Goal: Task Accomplishment & Management: Manage account settings

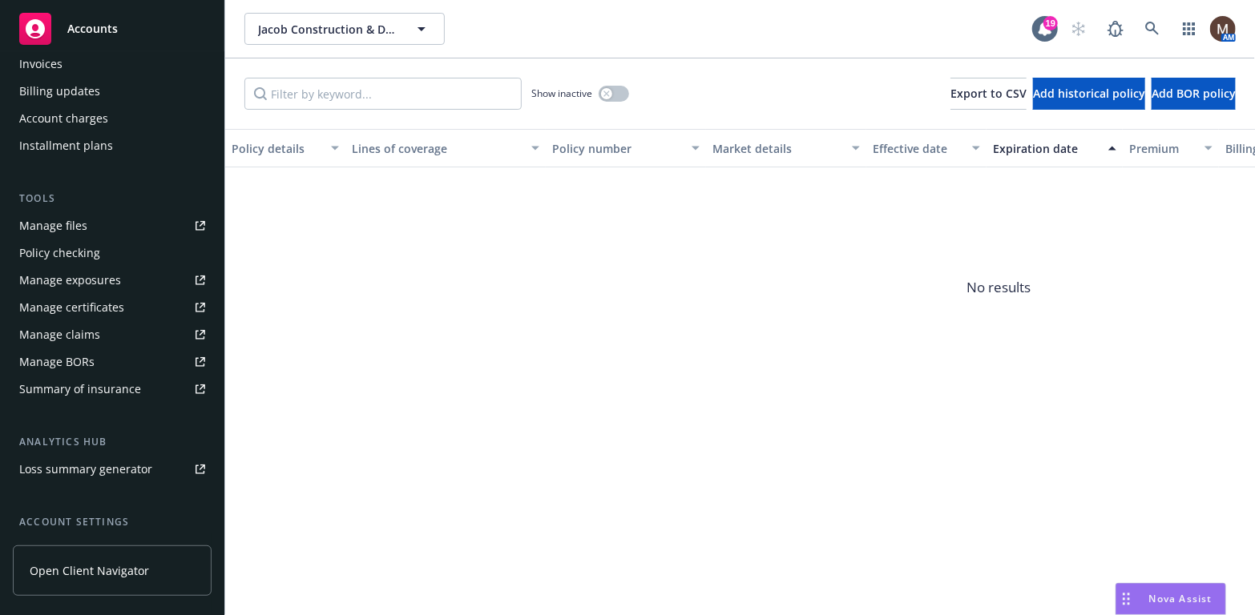
scroll to position [321, 0]
click at [71, 223] on div "Manage files" at bounding box center [53, 223] width 68 height 26
click at [614, 88] on button "button" at bounding box center [614, 94] width 30 height 16
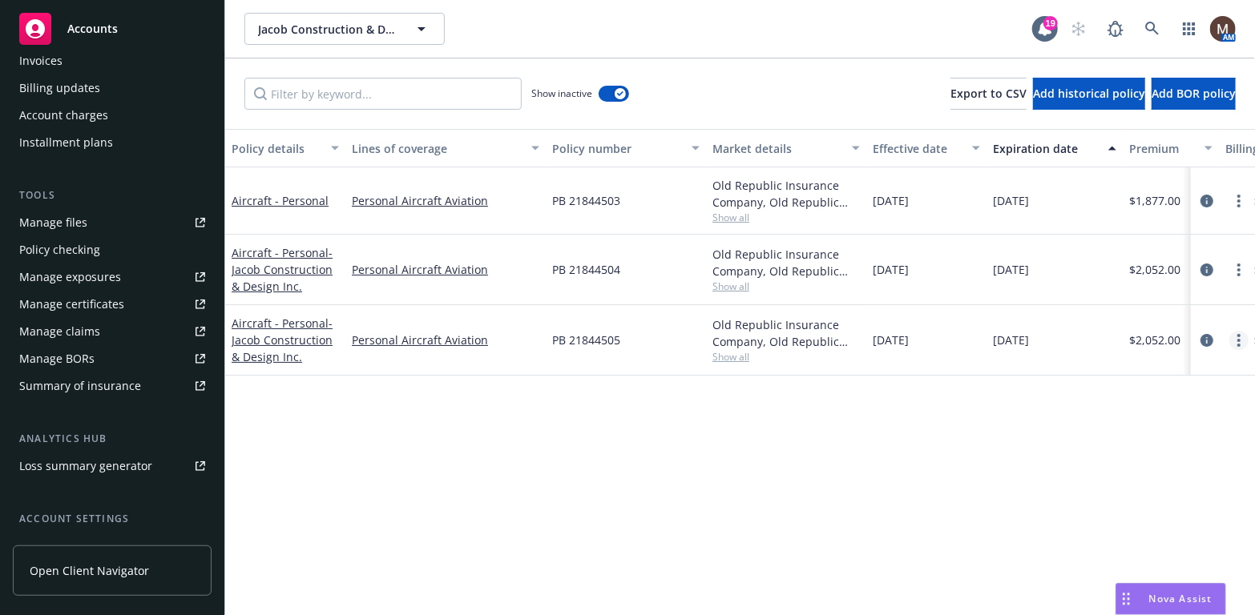
click at [1238, 334] on circle "more" at bounding box center [1238, 335] width 3 height 3
click at [1190, 395] on link "Renew with incumbent" at bounding box center [1154, 405] width 188 height 32
select select "12"
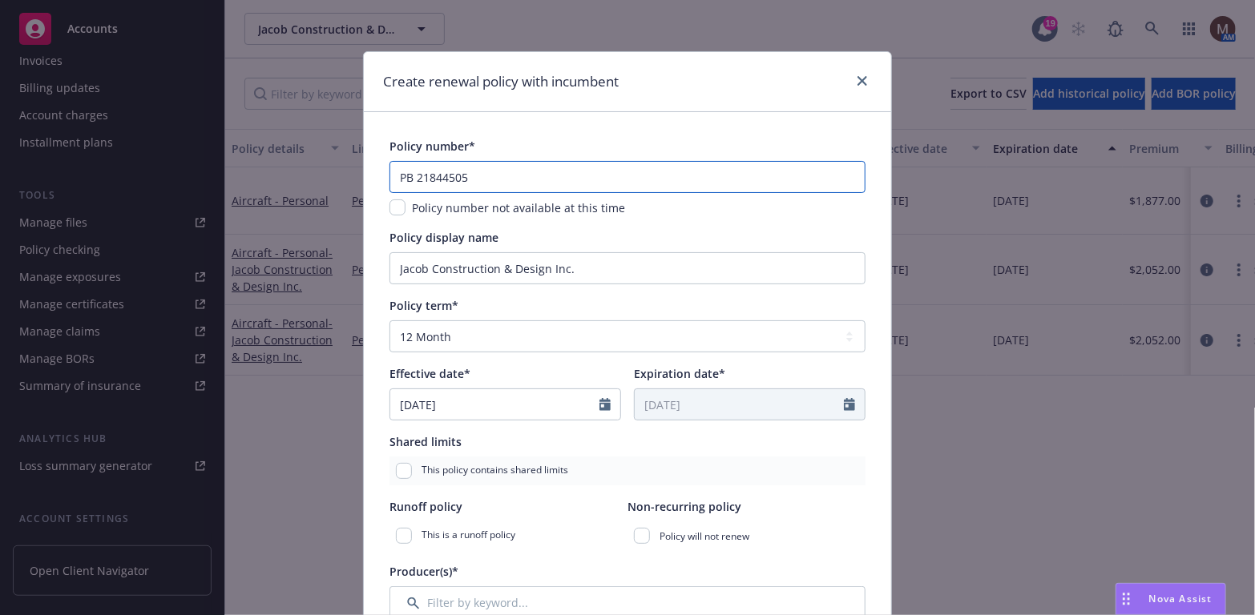
click at [461, 179] on input "PB 21844505" at bounding box center [627, 177] width 476 height 32
click at [461, 178] on input "PB 21844505" at bounding box center [627, 177] width 476 height 32
click at [455, 177] on input "PB 21844505" at bounding box center [627, 177] width 476 height 32
click at [462, 179] on input "PB 21844505" at bounding box center [627, 177] width 476 height 32
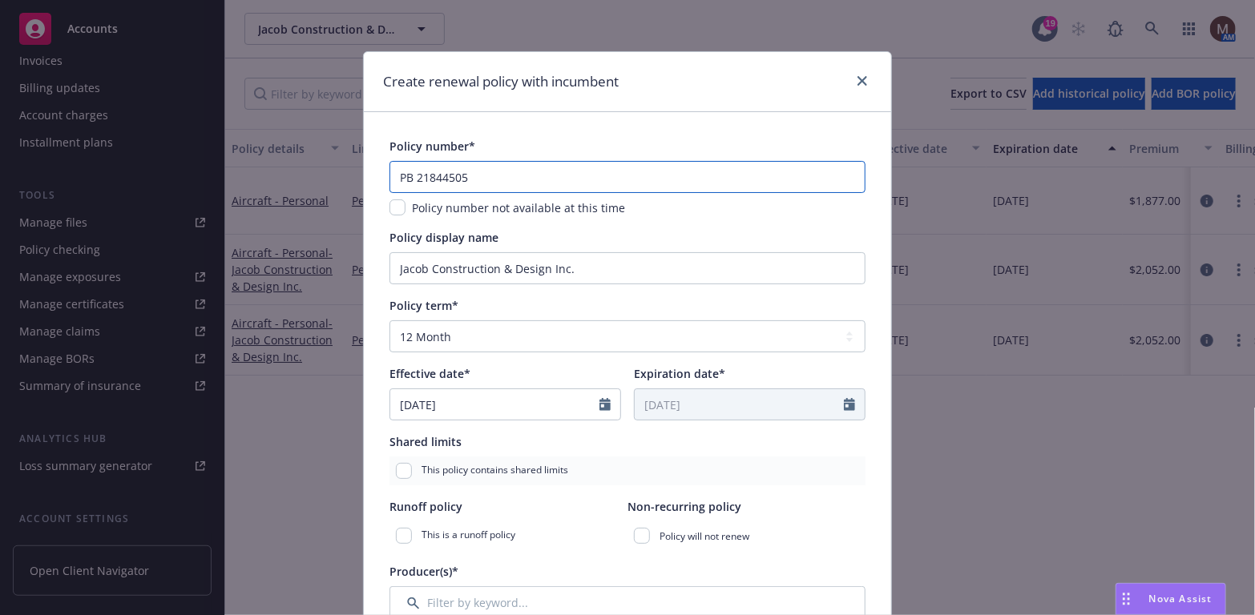
drag, startPoint x: 462, startPoint y: 177, endPoint x: 478, endPoint y: 181, distance: 16.5
click at [462, 177] on input "PB 21844505" at bounding box center [627, 177] width 476 height 32
click at [485, 179] on input "PB 21844505" at bounding box center [627, 177] width 476 height 32
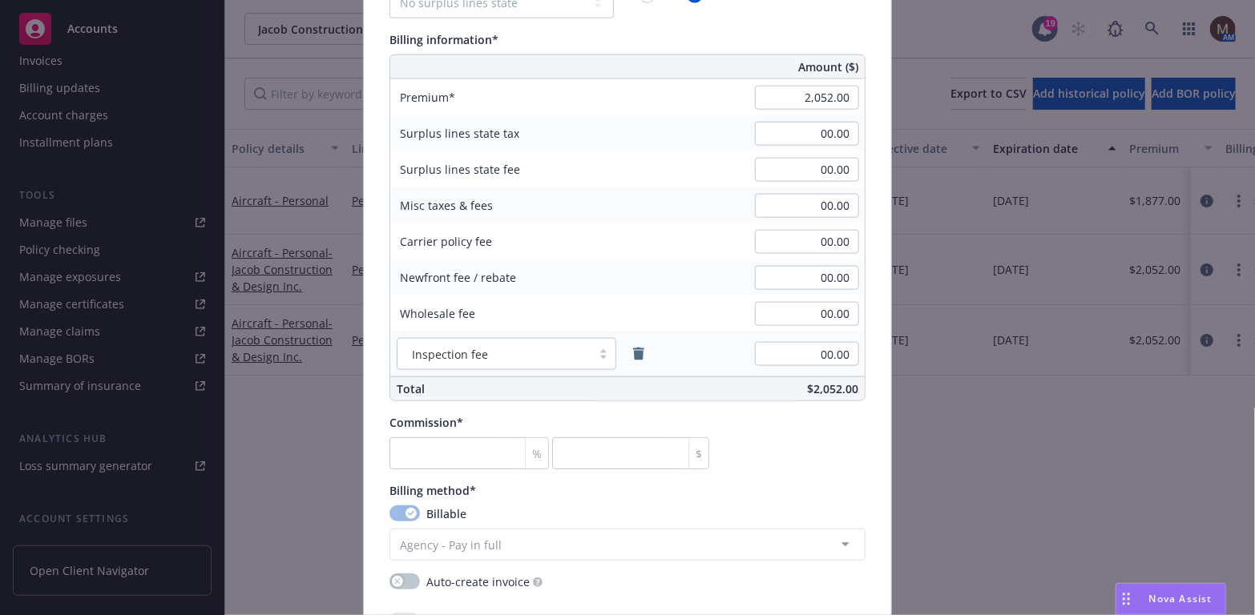
scroll to position [962, 0]
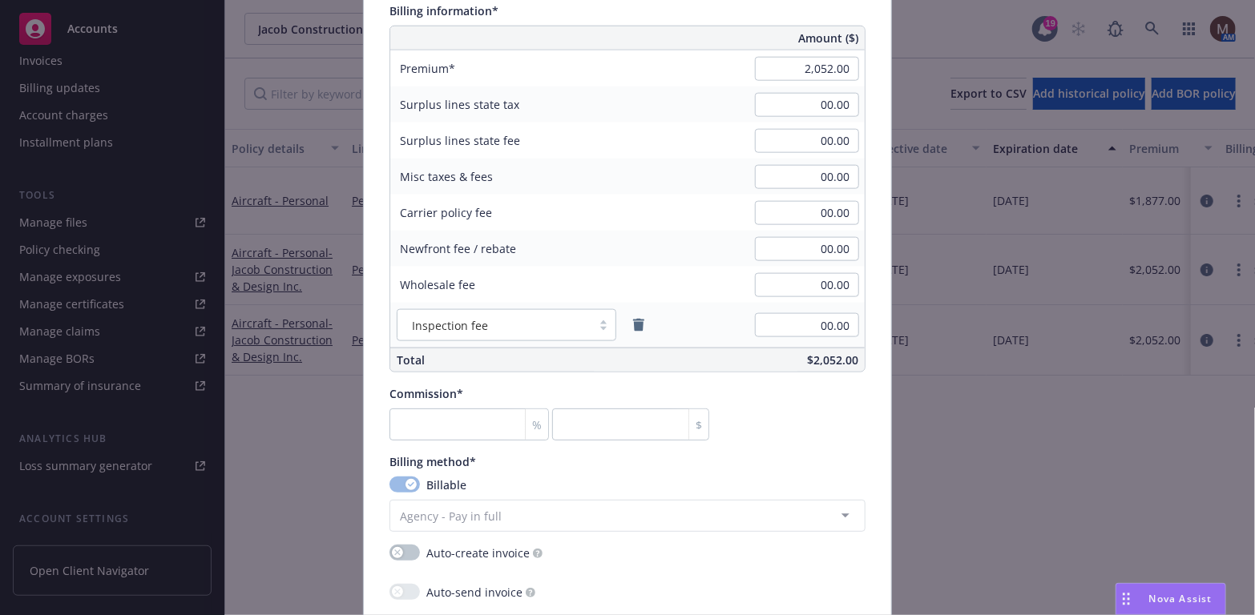
type input "PB 21844506"
click at [423, 427] on input "number" at bounding box center [468, 425] width 159 height 32
type input "1"
type input "20.52"
type input "15"
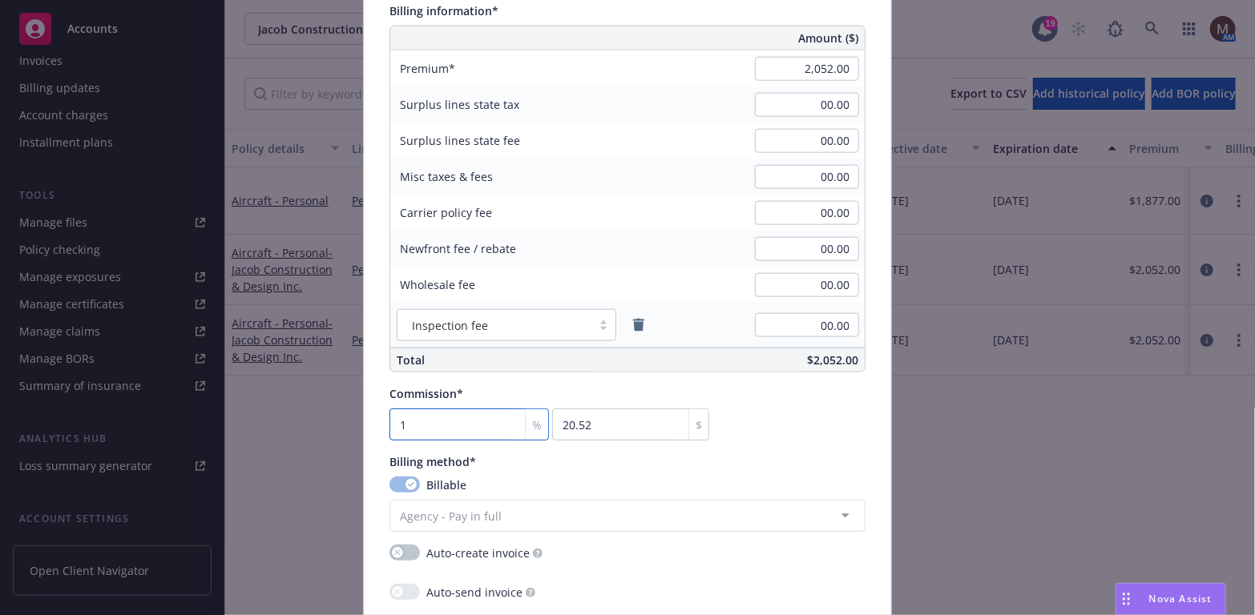
type input "307.8"
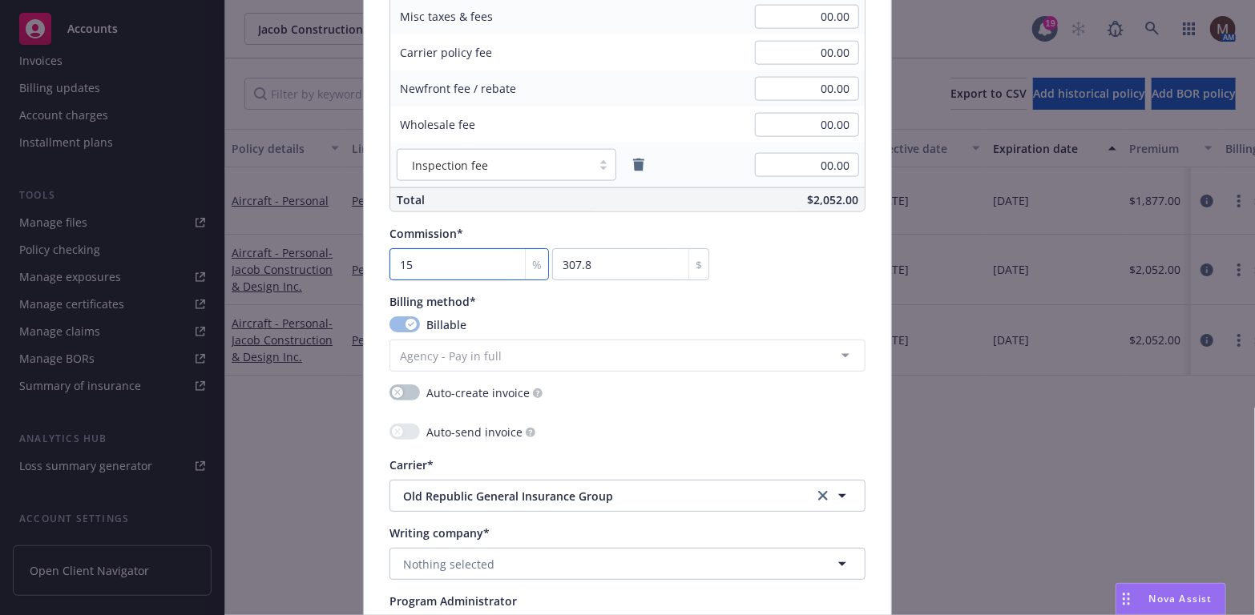
scroll to position [1202, 0]
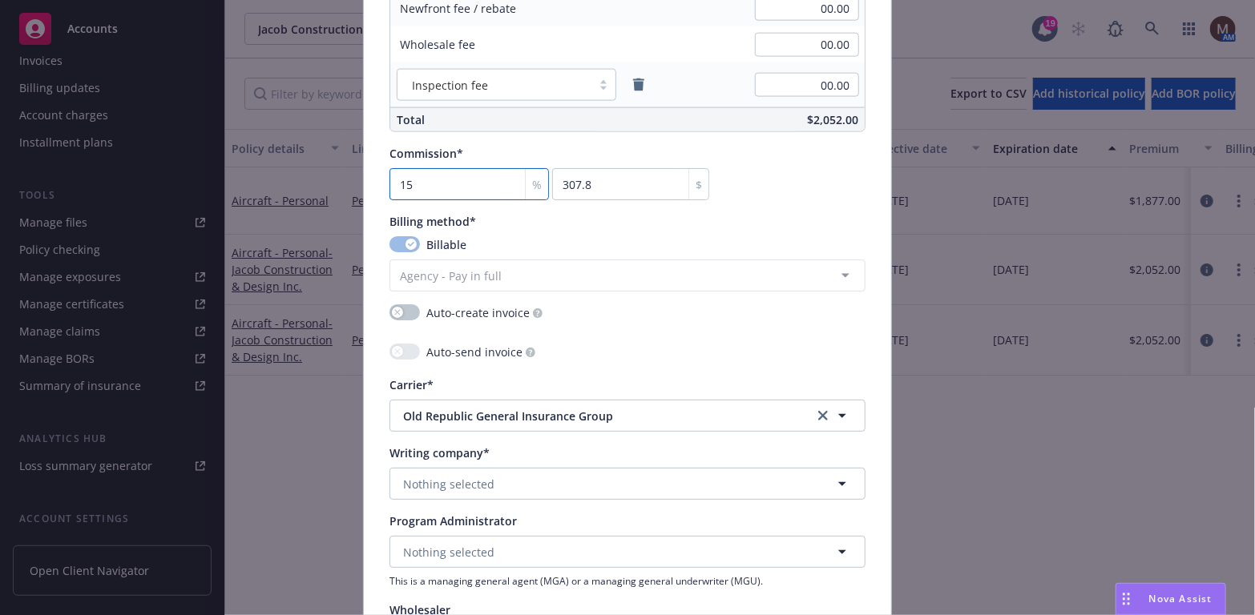
type input "15"
click at [474, 477] on span "Nothing selected" at bounding box center [448, 484] width 91 height 17
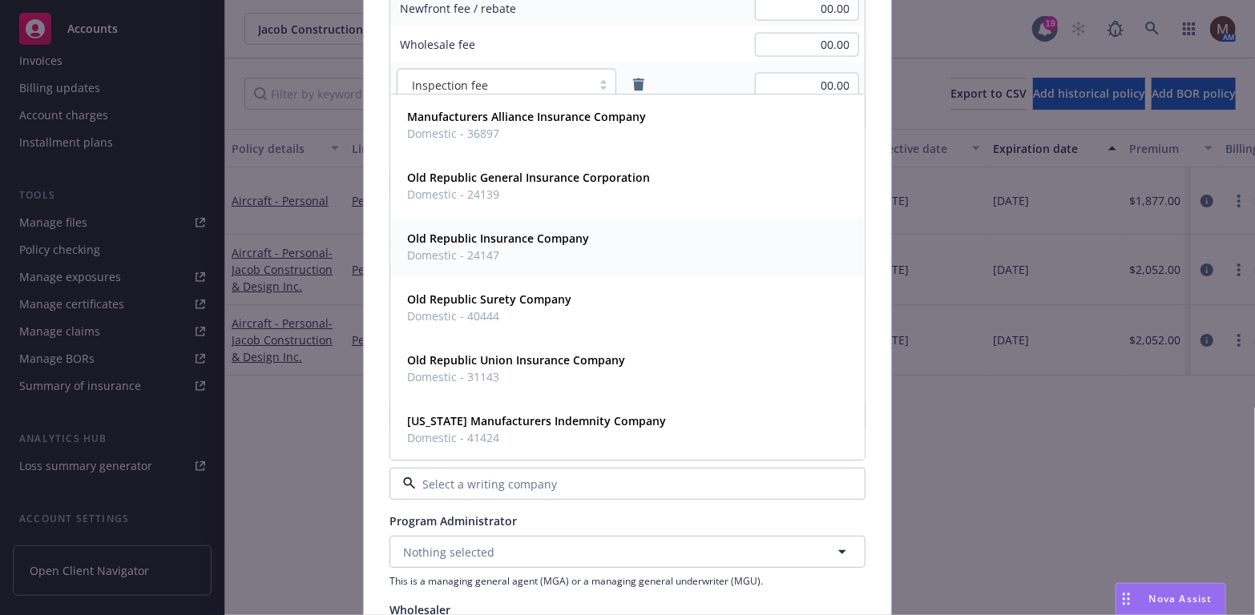
click at [539, 245] on strong "Old Republic Insurance Company" at bounding box center [498, 239] width 182 height 15
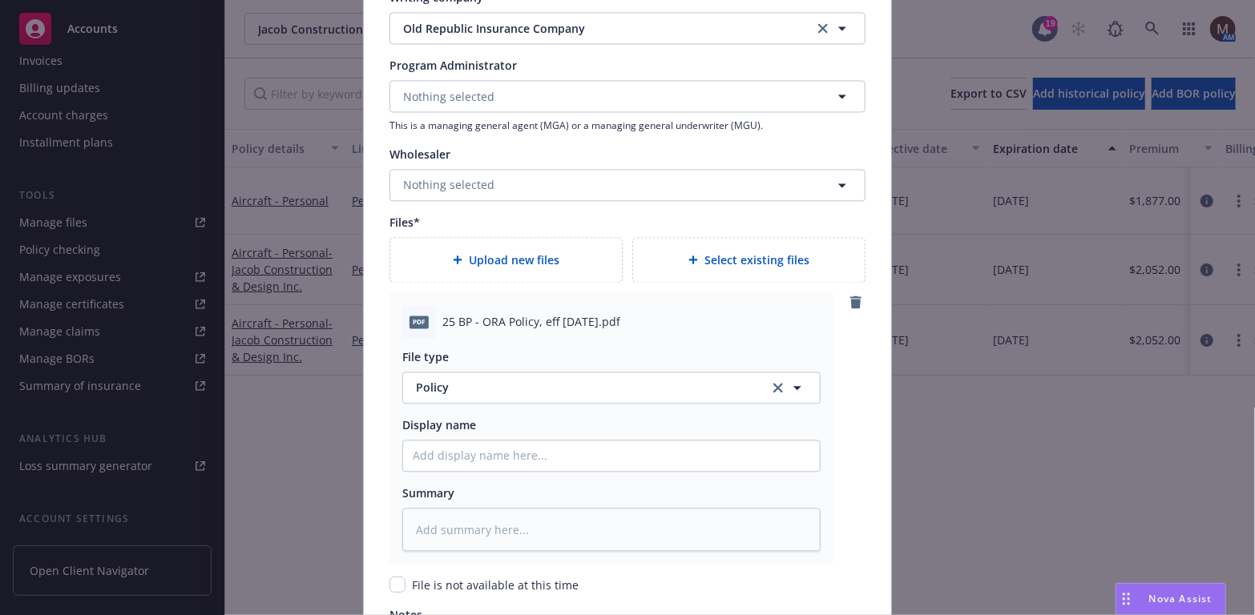
scroll to position [1738, 0]
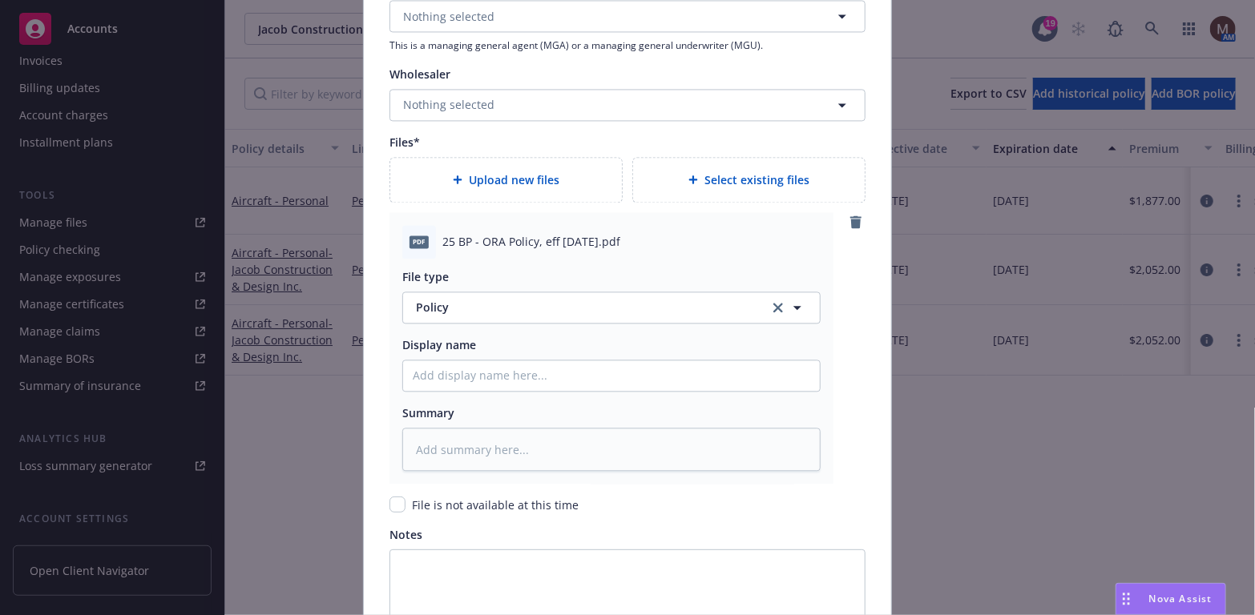
drag, startPoint x: 643, startPoint y: 242, endPoint x: 411, endPoint y: 242, distance: 231.6
click at [411, 242] on div "pdf 25 BP - ORA Policy, eff [DATE].pdf" at bounding box center [611, 242] width 418 height 34
copy div "df 25 BP - ORA Policy, eff [DATE].pdf"
click at [421, 373] on input "Policy display name" at bounding box center [611, 376] width 417 height 30
paste input "df 25 BP - ORA Policy, eff [DATE].pdf"
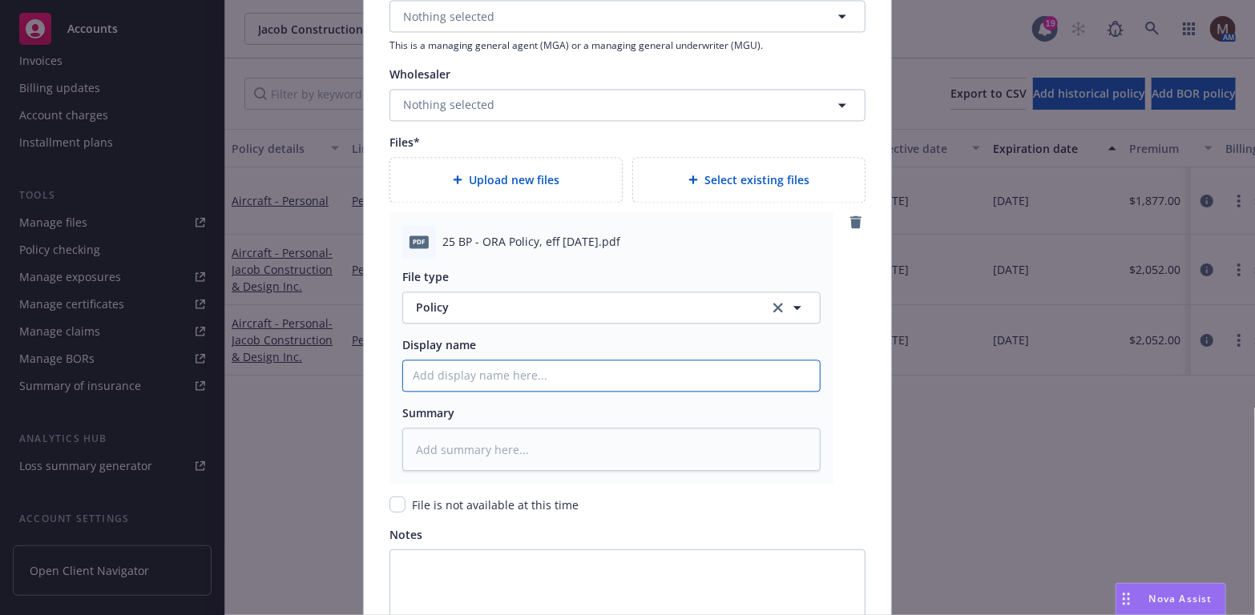
type textarea "x"
type input "df 25 BP - ORA Policy, eff [DATE].pdf"
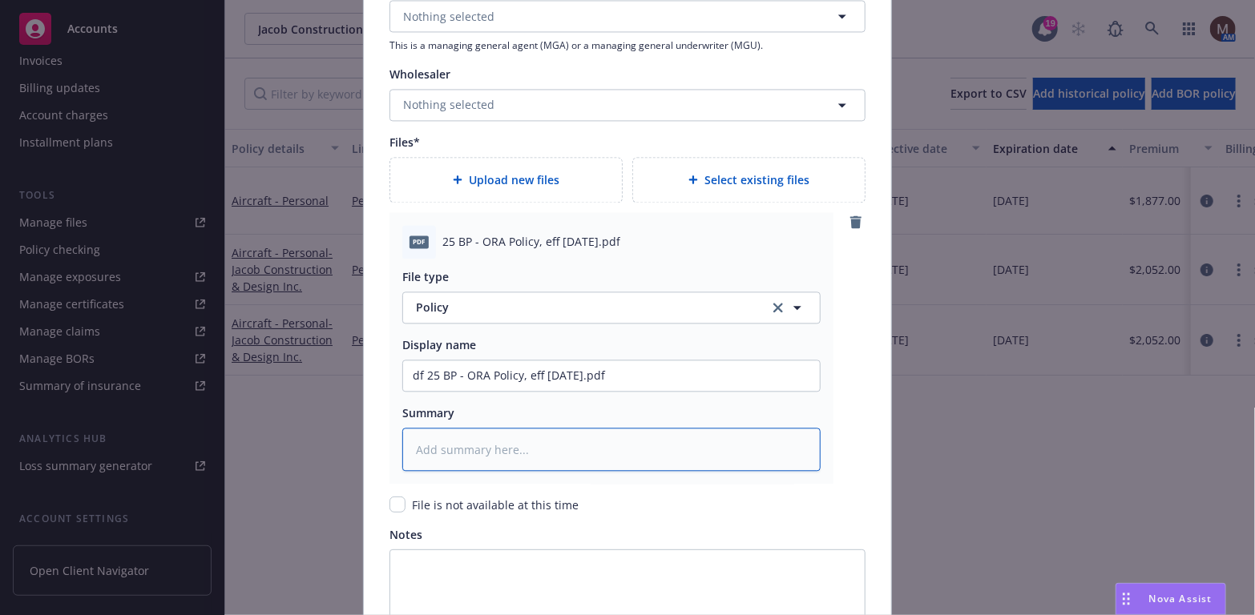
click at [460, 444] on textarea at bounding box center [611, 450] width 418 height 44
paste textarea "df 25 BP - ORA Policy, eff [DATE].pdf"
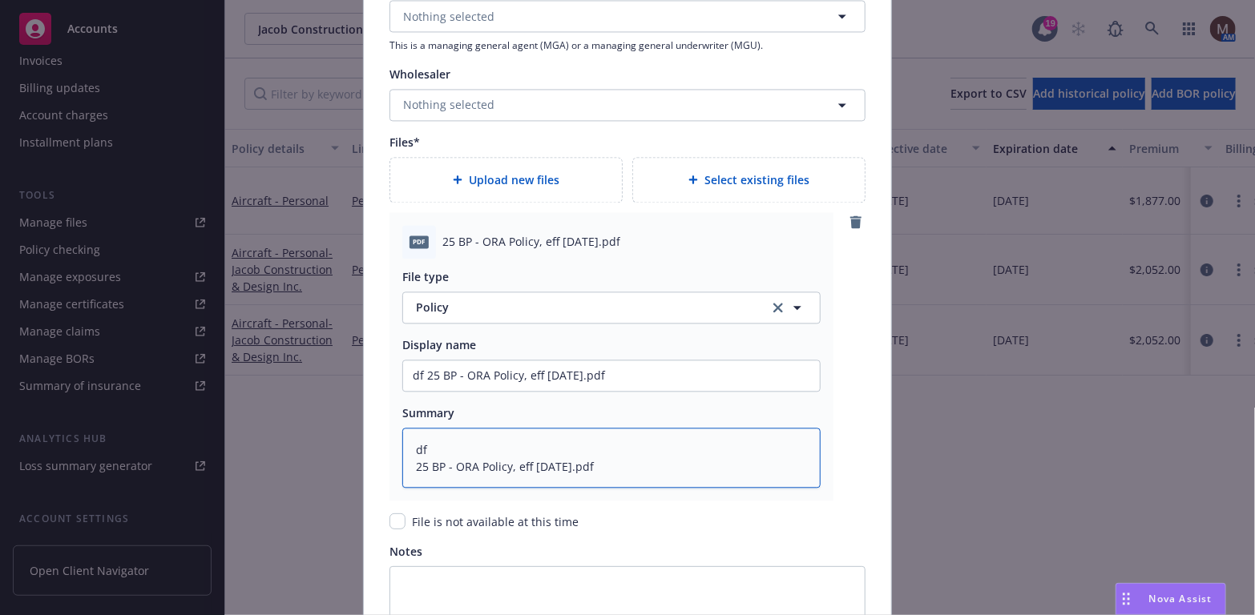
type textarea "x"
type textarea "df 25 BP - ORA Policy, eff [DATE].pdf"
drag, startPoint x: 426, startPoint y: 446, endPoint x: 396, endPoint y: 446, distance: 30.4
click at [402, 446] on textarea "df 25 BP - ORA Policy, eff [DATE].pdf" at bounding box center [611, 458] width 418 height 61
type textarea "x"
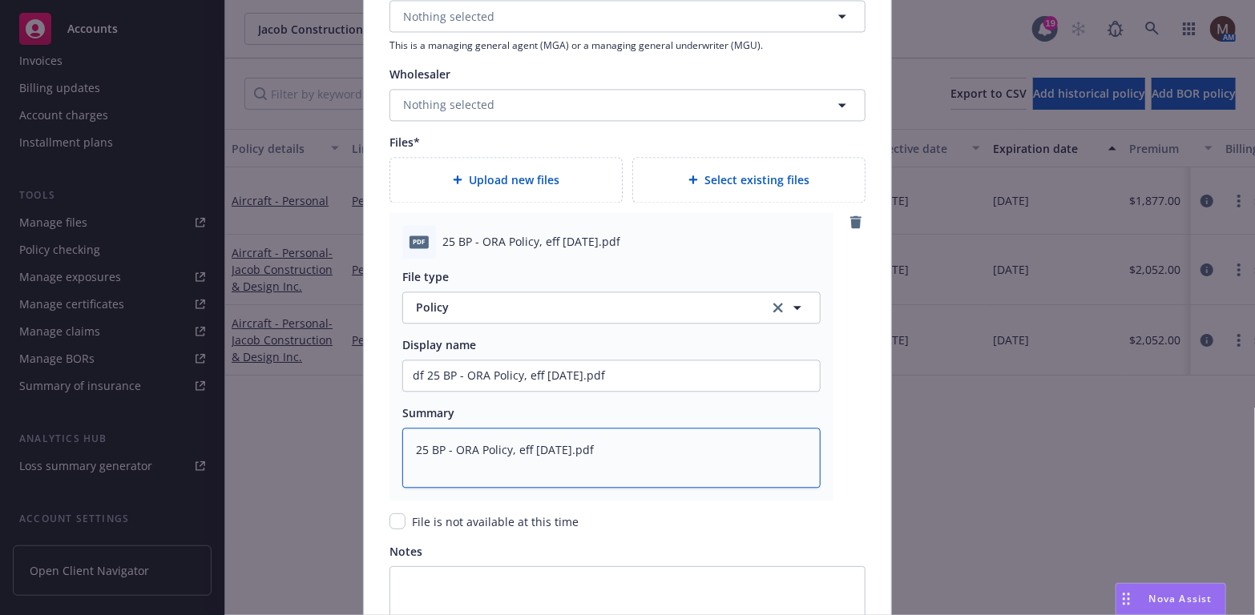
type textarea "25 BP - ORA Policy, eff [DATE].pdf"
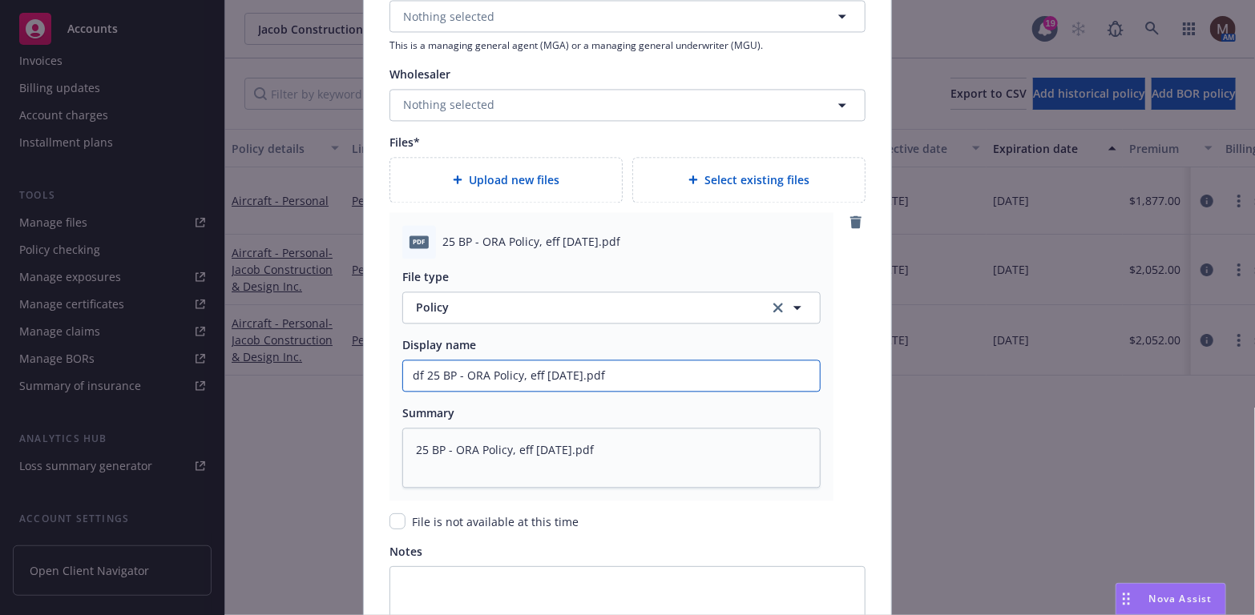
drag, startPoint x: 416, startPoint y: 372, endPoint x: 401, endPoint y: 370, distance: 15.3
click at [403, 370] on input "df 25 BP - ORA Policy, eff [DATE].pdf" at bounding box center [611, 376] width 417 height 30
type textarea "x"
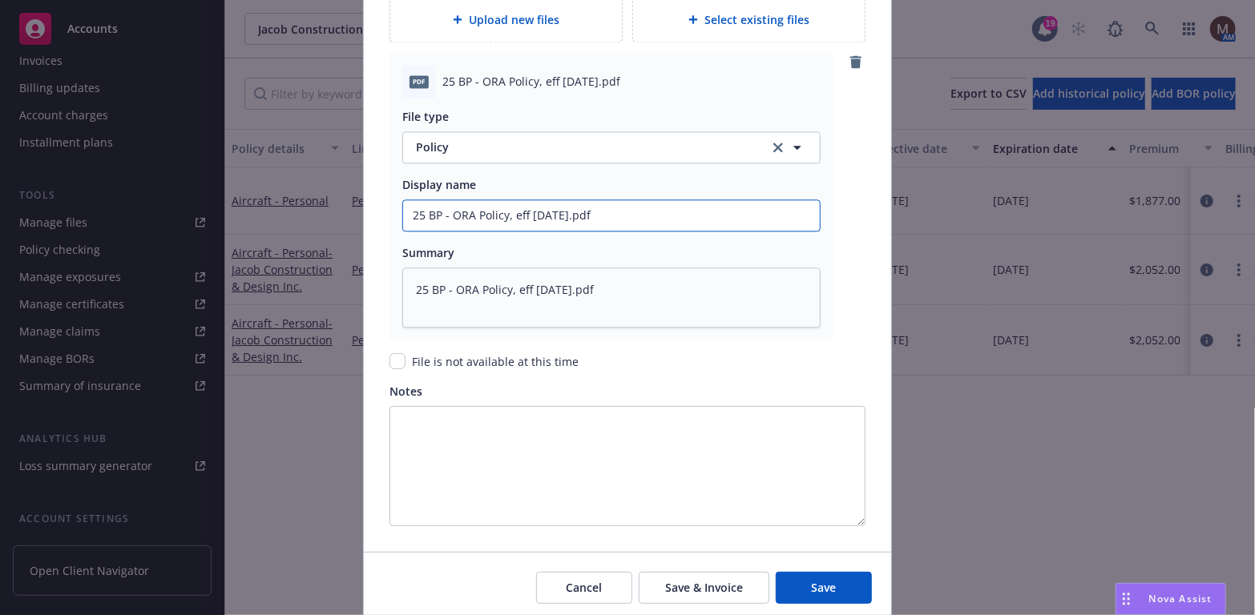
scroll to position [1956, 0]
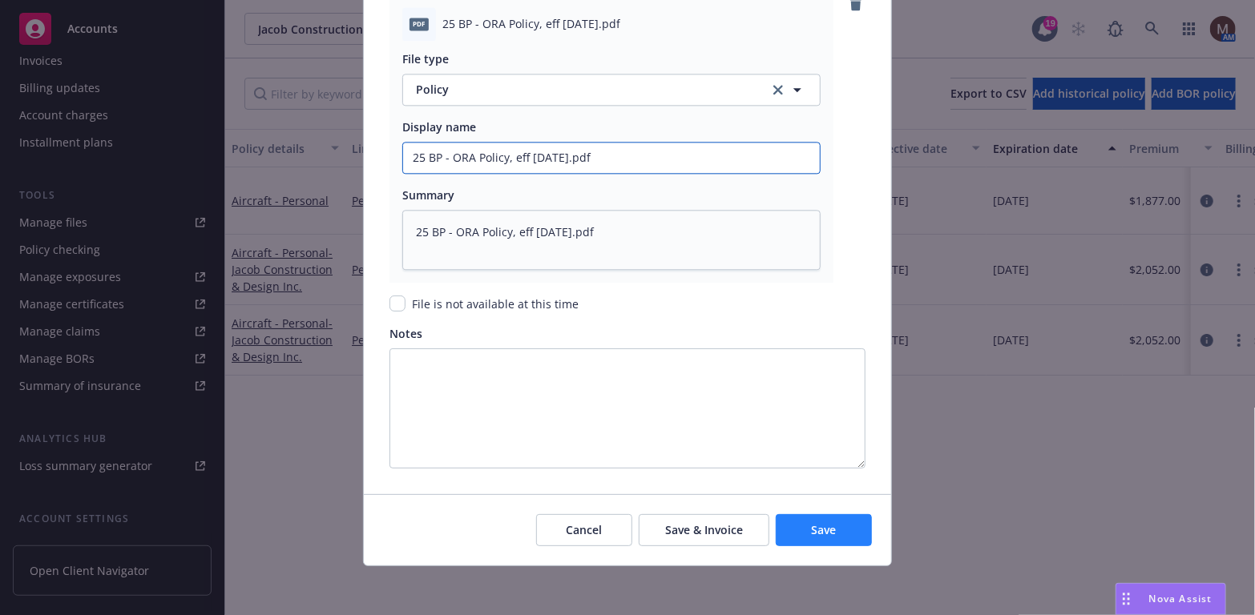
type input "25 BP - ORA Policy, eff [DATE].pdf"
click at [853, 524] on button "Save" at bounding box center [824, 530] width 96 height 32
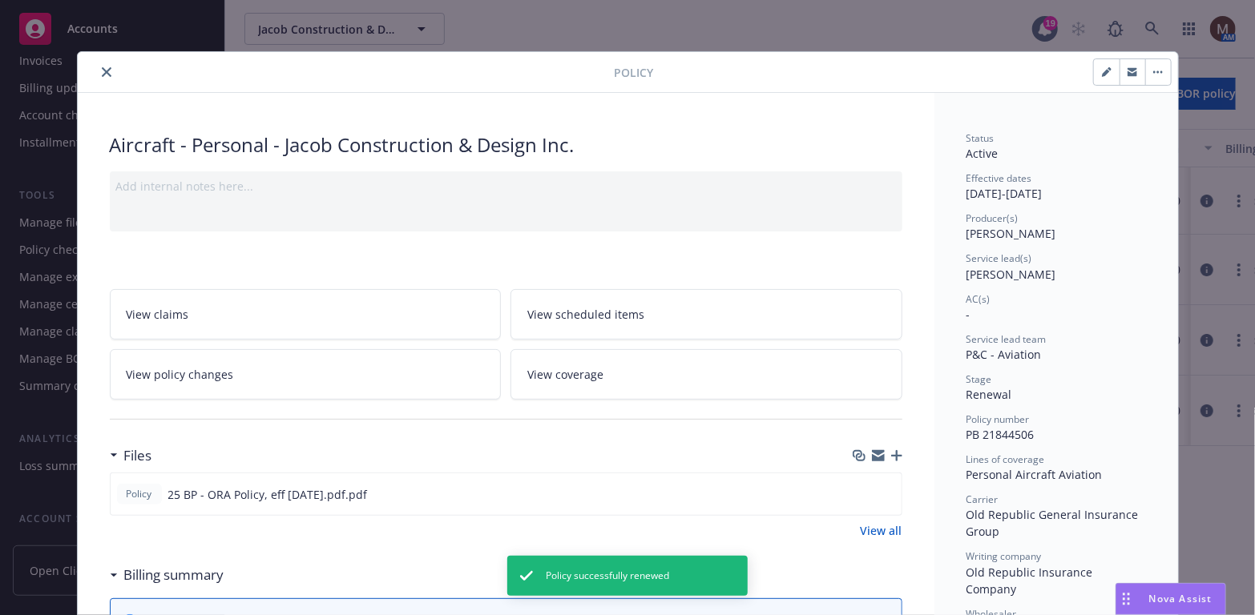
drag, startPoint x: 103, startPoint y: 66, endPoint x: 116, endPoint y: 69, distance: 14.0
click at [103, 66] on button "close" at bounding box center [106, 72] width 19 height 19
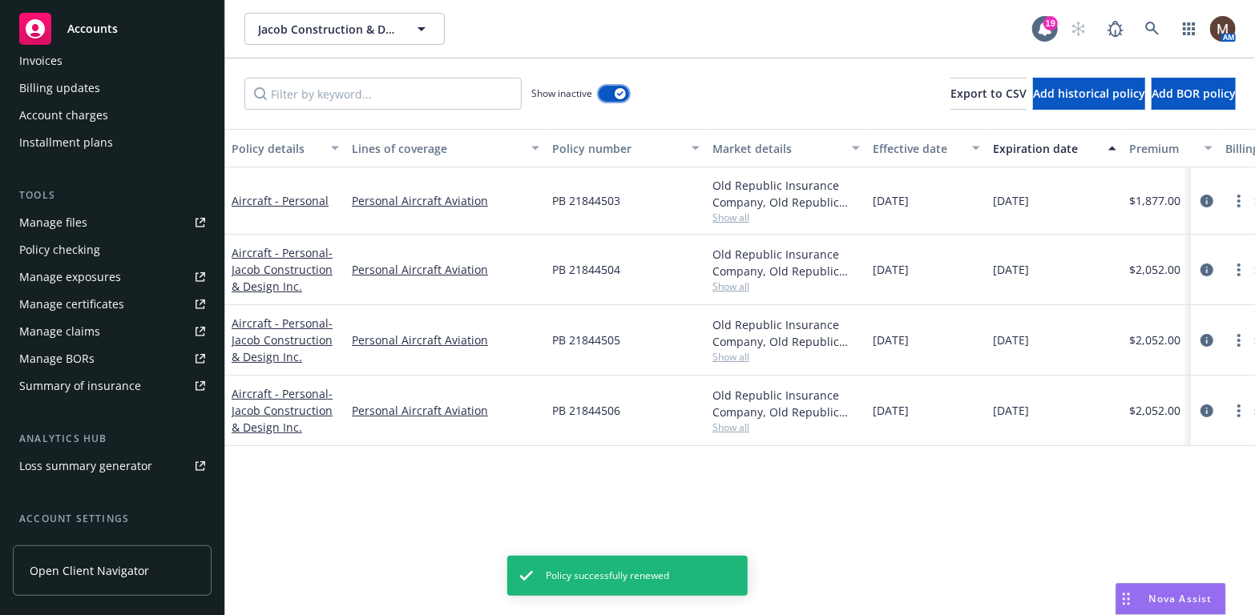
click at [612, 99] on button "button" at bounding box center [614, 94] width 30 height 16
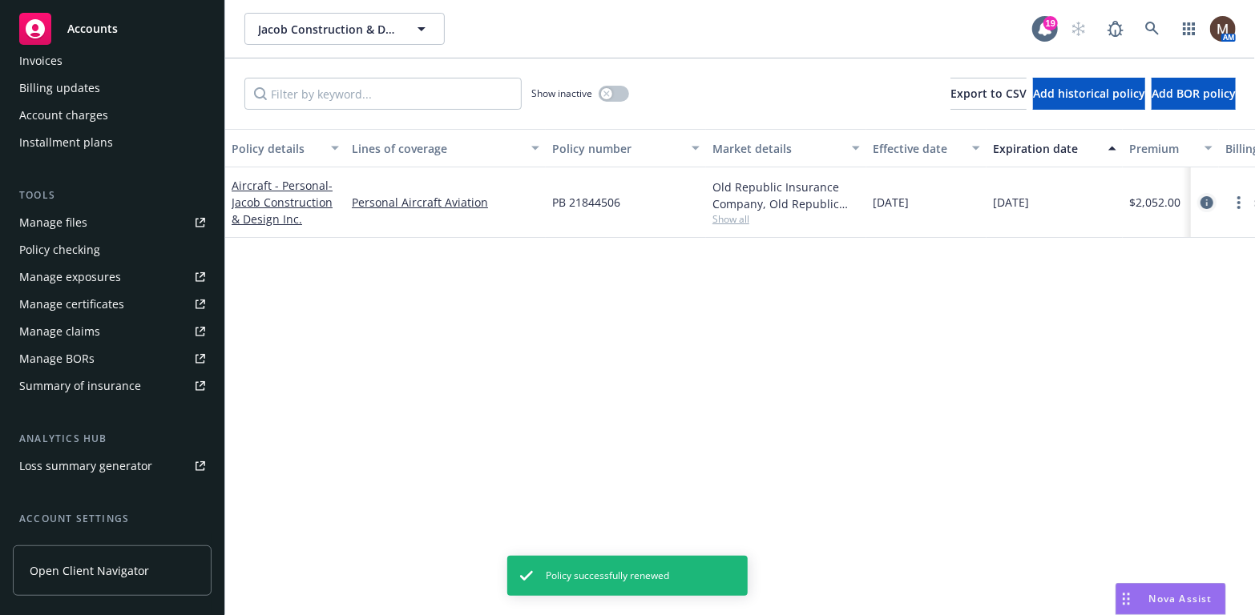
click at [1209, 199] on icon "circleInformation" at bounding box center [1206, 202] width 13 height 13
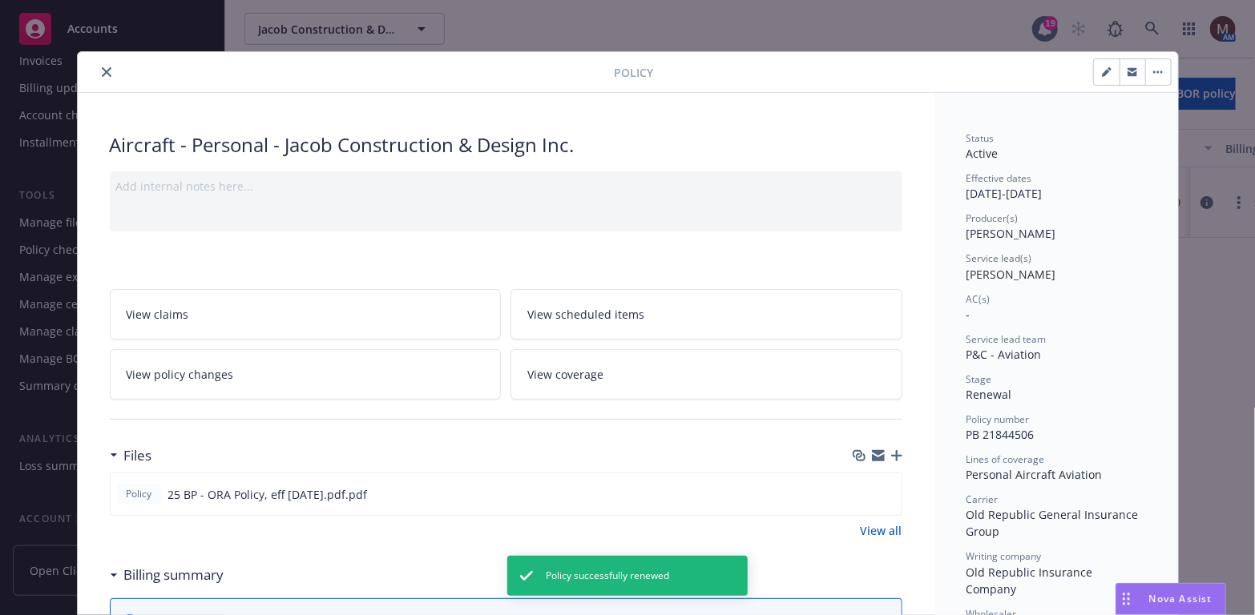
scroll to position [47, 0]
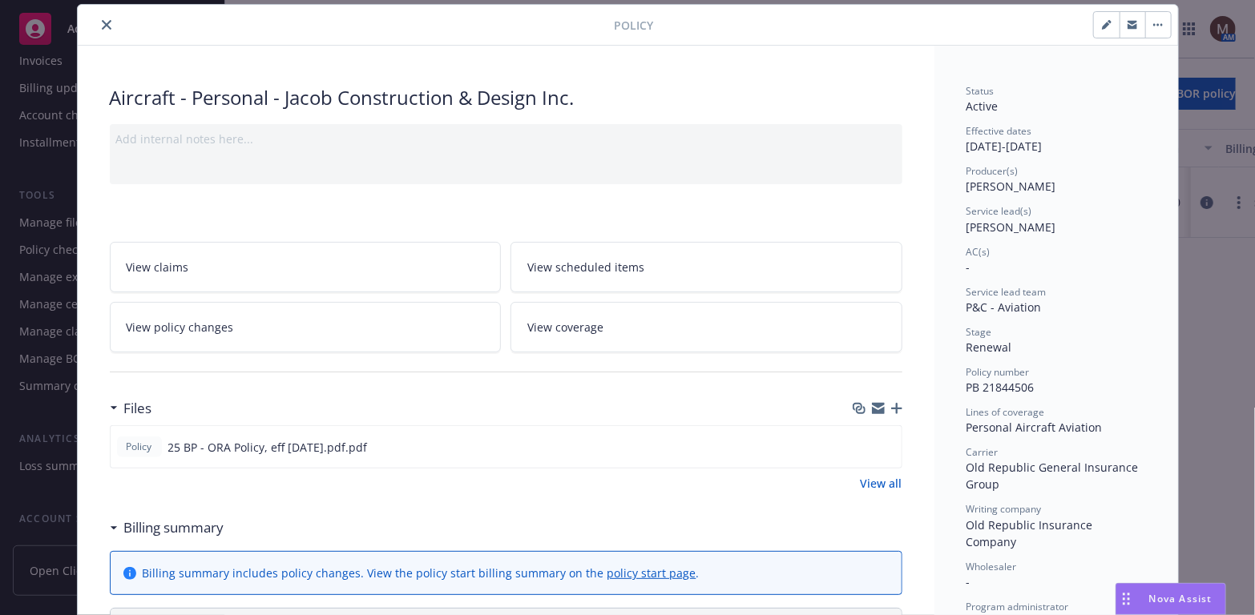
click at [891, 403] on icon "button" at bounding box center [896, 408] width 11 height 11
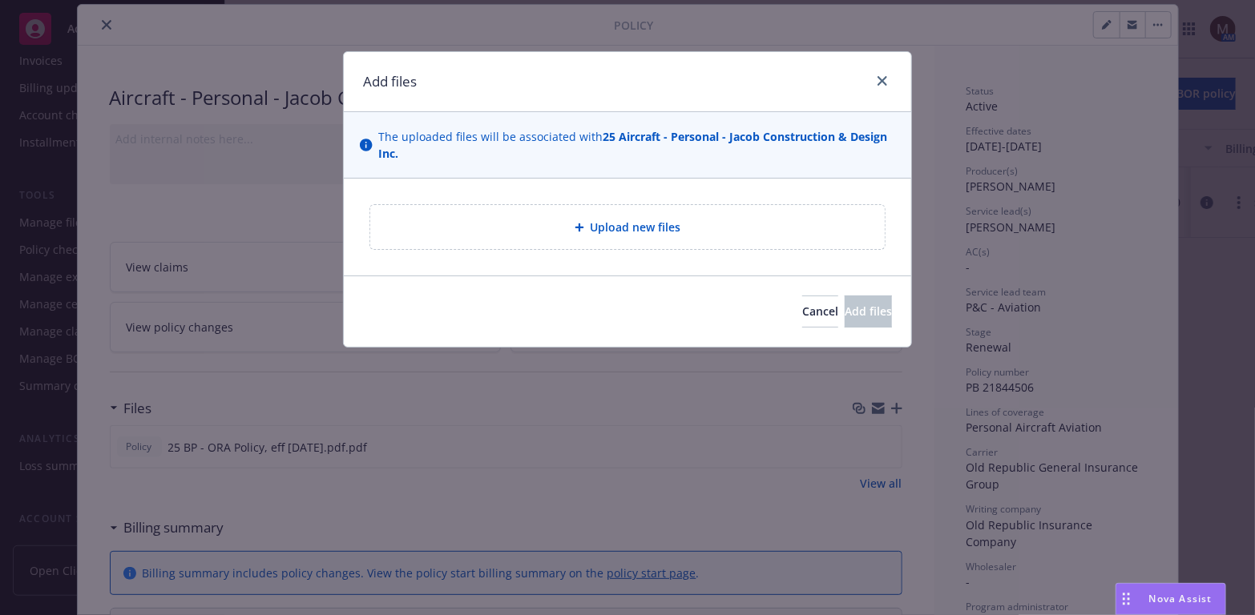
type textarea "x"
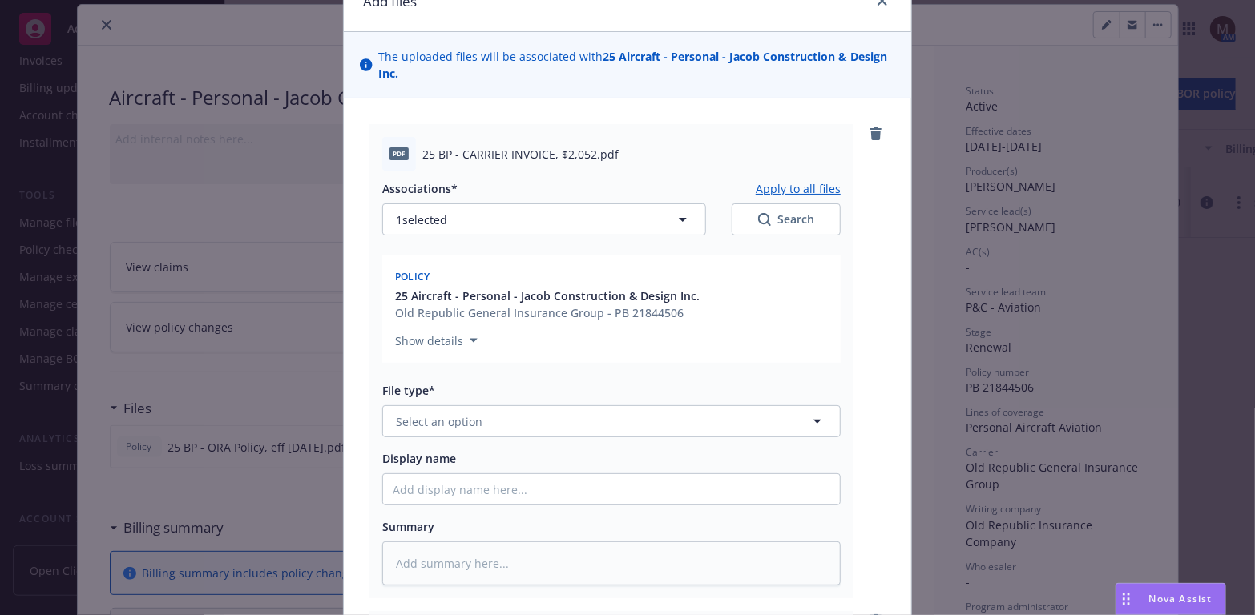
scroll to position [160, 0]
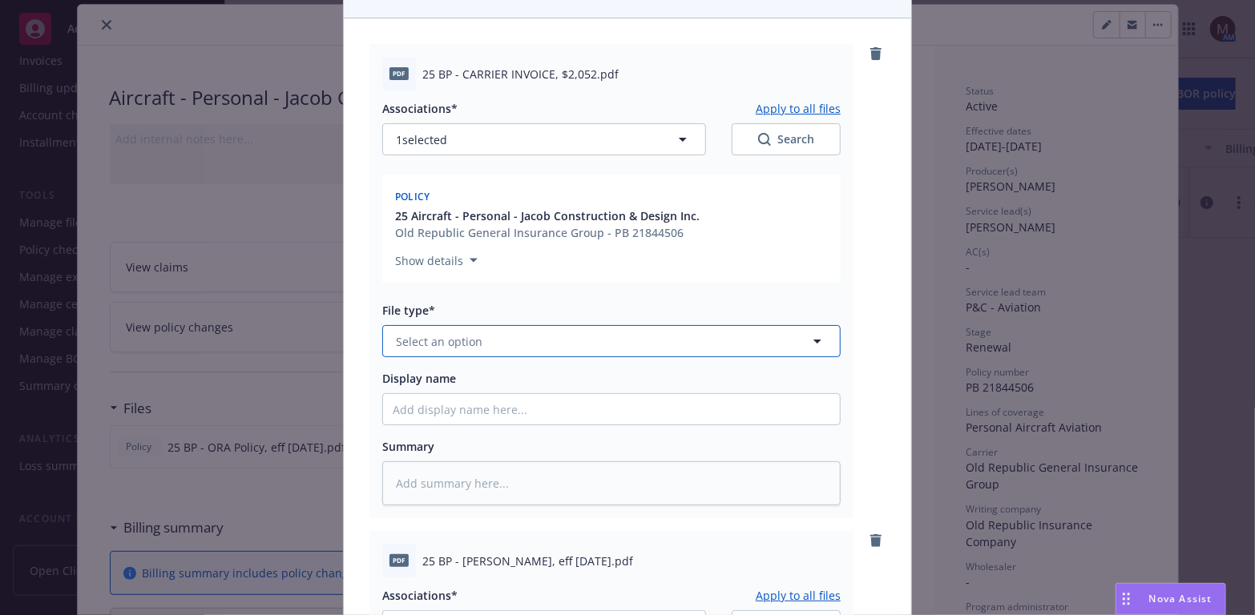
click at [813, 337] on icon "button" at bounding box center [817, 341] width 19 height 19
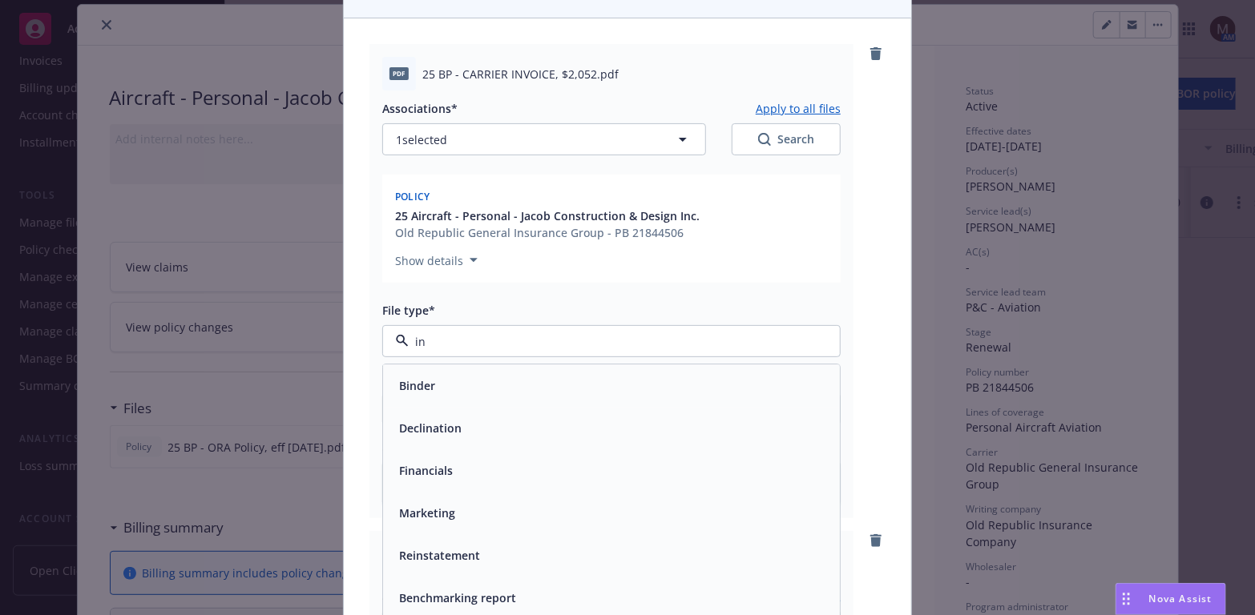
type input "inv"
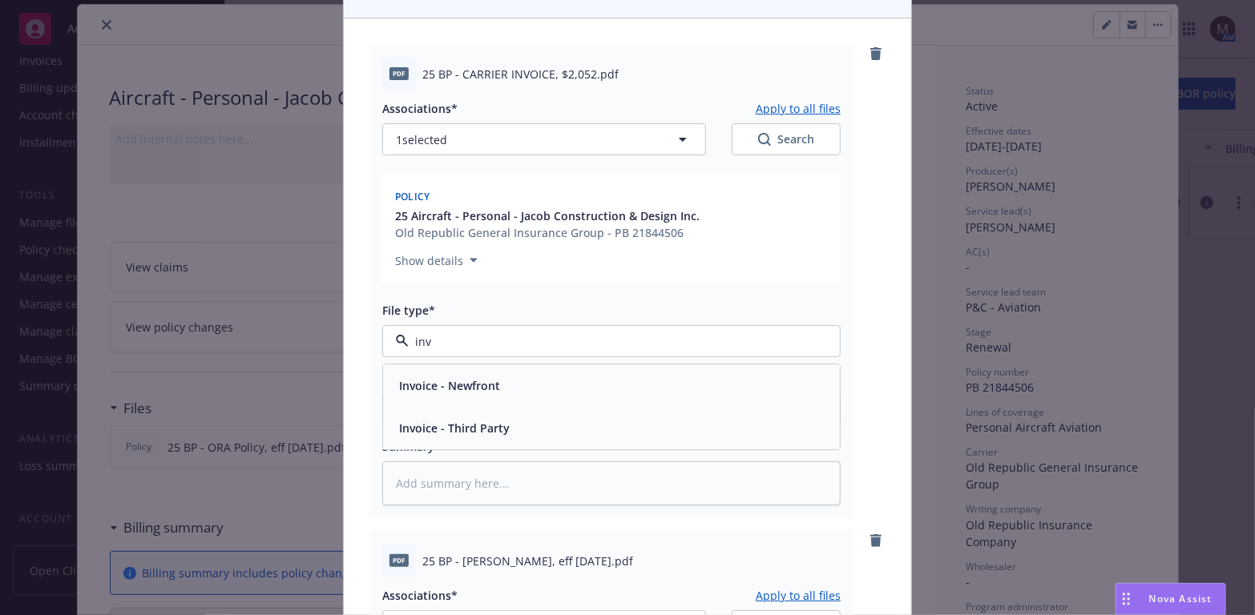
drag, startPoint x: 503, startPoint y: 438, endPoint x: 501, endPoint y: 416, distance: 22.6
click at [502, 438] on div "Invoice - Third Party" at bounding box center [453, 428] width 120 height 23
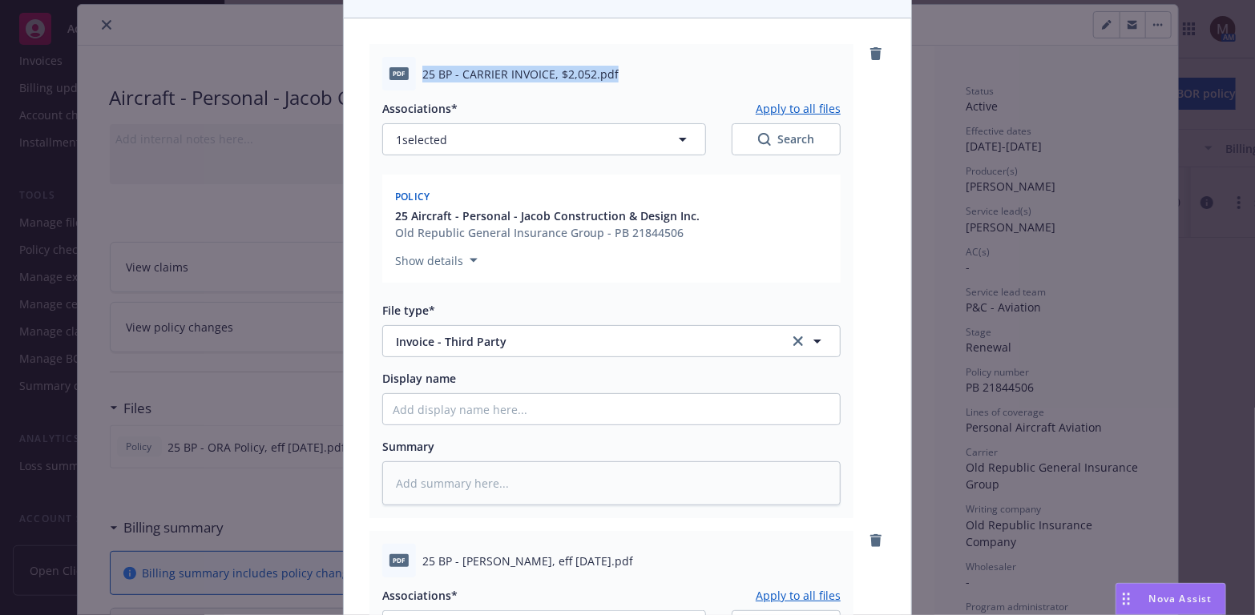
drag, startPoint x: 610, startPoint y: 75, endPoint x: 419, endPoint y: 82, distance: 190.8
click at [422, 82] on div "25 BP - CARRIER INVOICE, $2,052.pdf" at bounding box center [631, 74] width 418 height 17
copy span "25 BP - CARRIER INVOICE, $2,052.pdf"
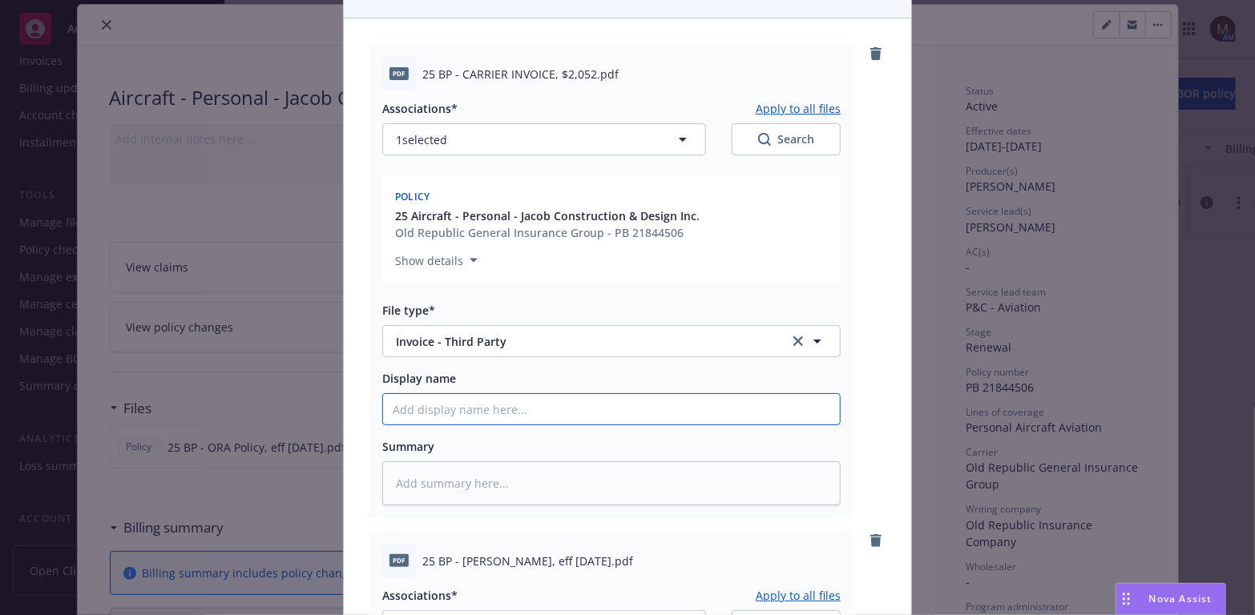
click at [411, 405] on input "Display name" at bounding box center [611, 409] width 457 height 30
paste input "25 BP - CARRIER INVOICE, $2,052.pdf"
type textarea "x"
type input "25 BP - CARRIER INVOICE, $2,052.pdf"
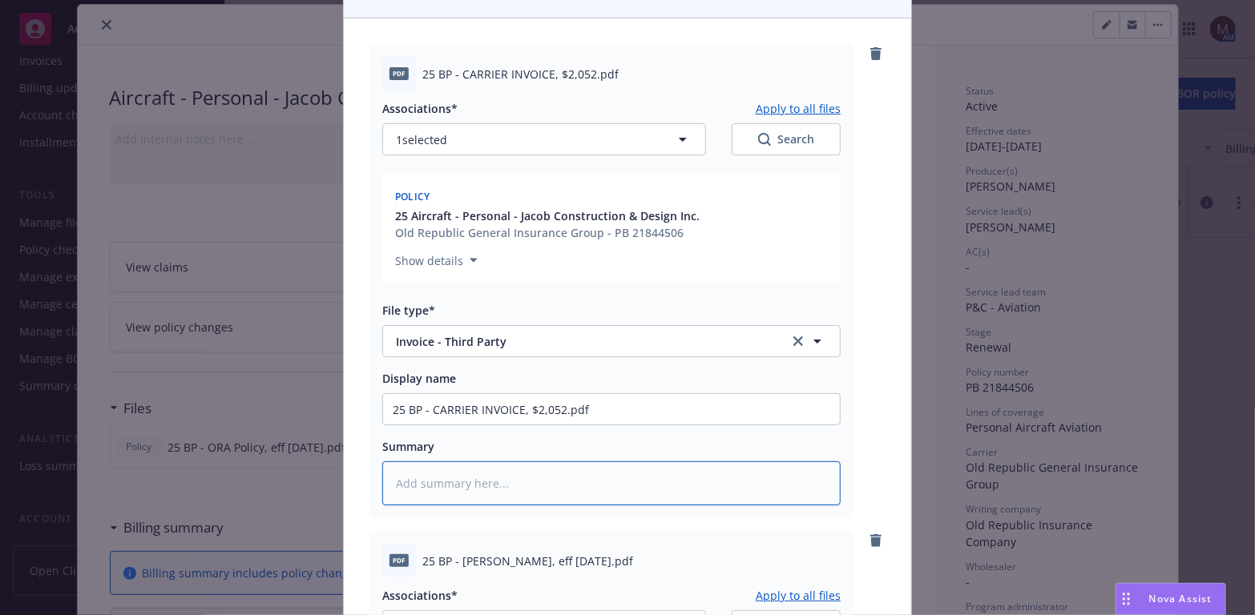
click at [410, 482] on textarea at bounding box center [611, 484] width 458 height 44
paste textarea "25 BP - CARRIER INVOICE, $2,052.pdf"
type textarea "x"
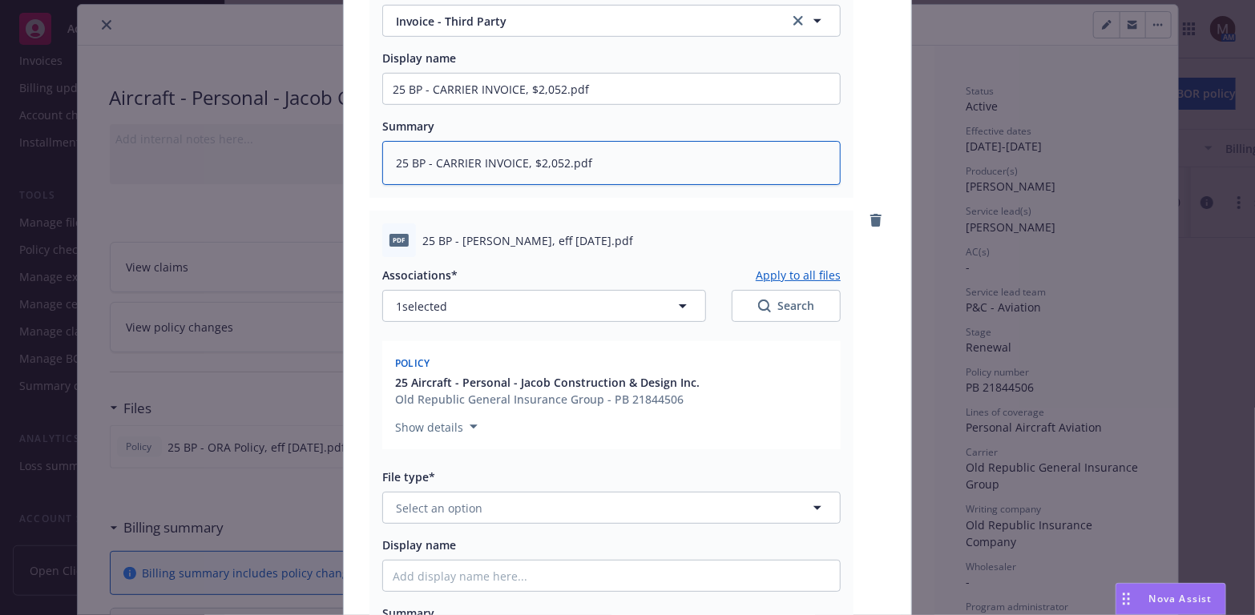
scroll to position [561, 0]
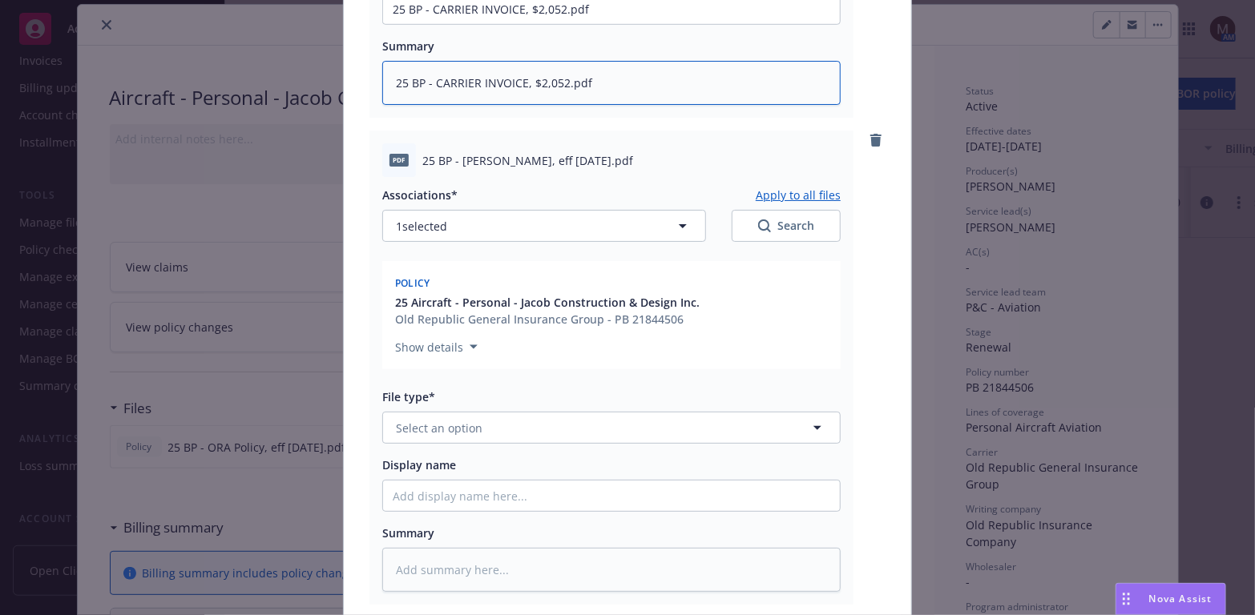
type textarea "25 BP - CARRIER INVOICE, $2,052.pdf"
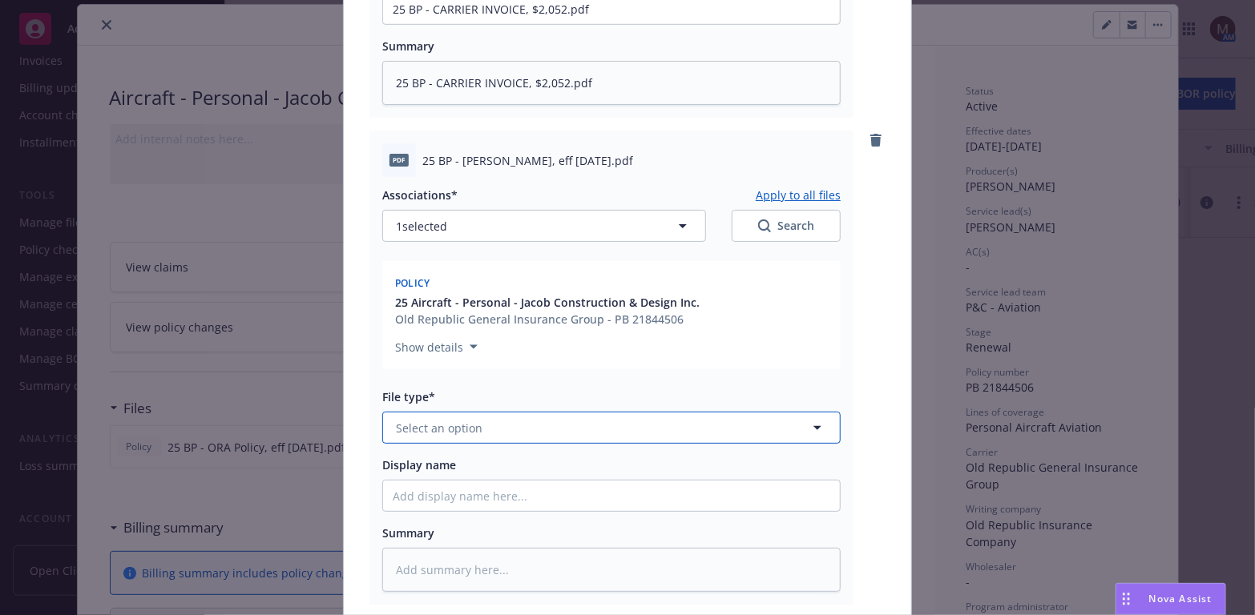
click at [813, 427] on icon "button" at bounding box center [817, 428] width 8 height 4
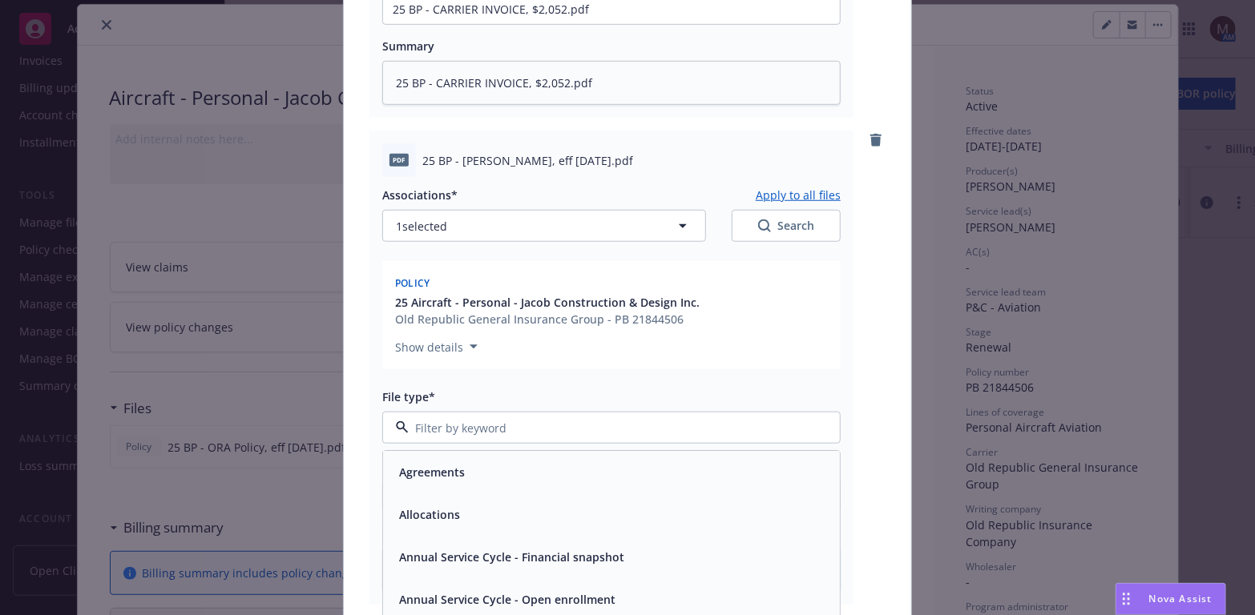
type input "b"
click at [538, 471] on div "Binder" at bounding box center [612, 472] width 438 height 23
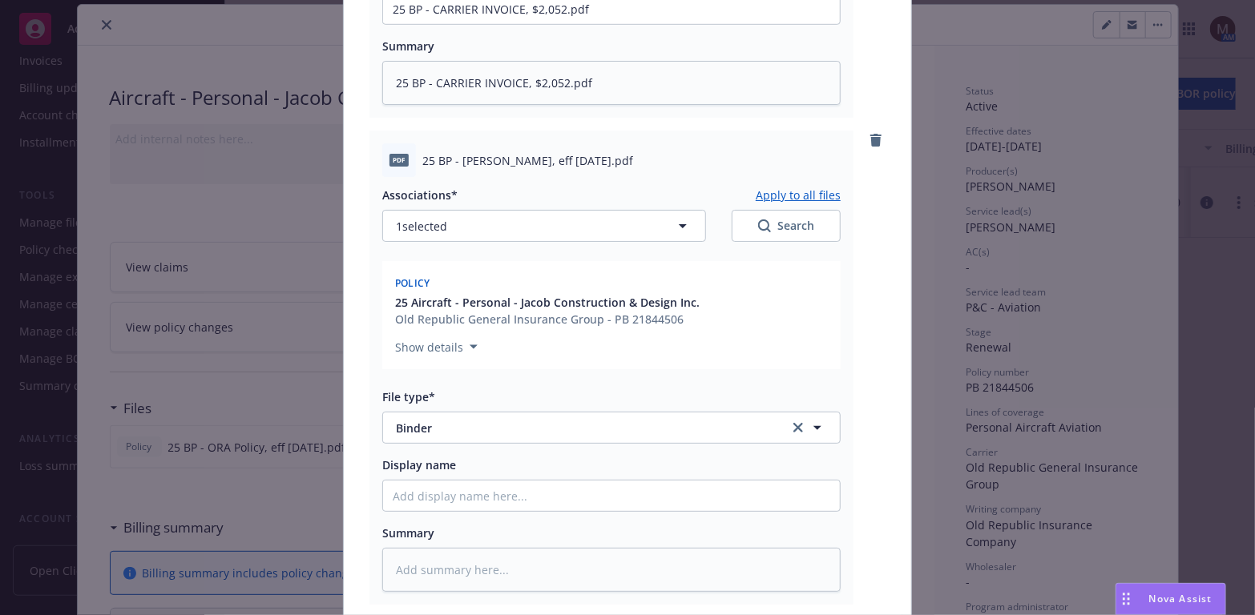
drag, startPoint x: 624, startPoint y: 163, endPoint x: 395, endPoint y: 161, distance: 229.2
click at [395, 161] on div "pdf 25 BP - [PERSON_NAME], eff [DATE].pdf" at bounding box center [611, 160] width 458 height 34
copy div "f 25 BP - [PERSON_NAME], eff [DATE].pdf"
click at [397, 488] on input "Display name" at bounding box center [611, 496] width 457 height 30
paste input "f 25 BP - [PERSON_NAME], eff [DATE].pdf"
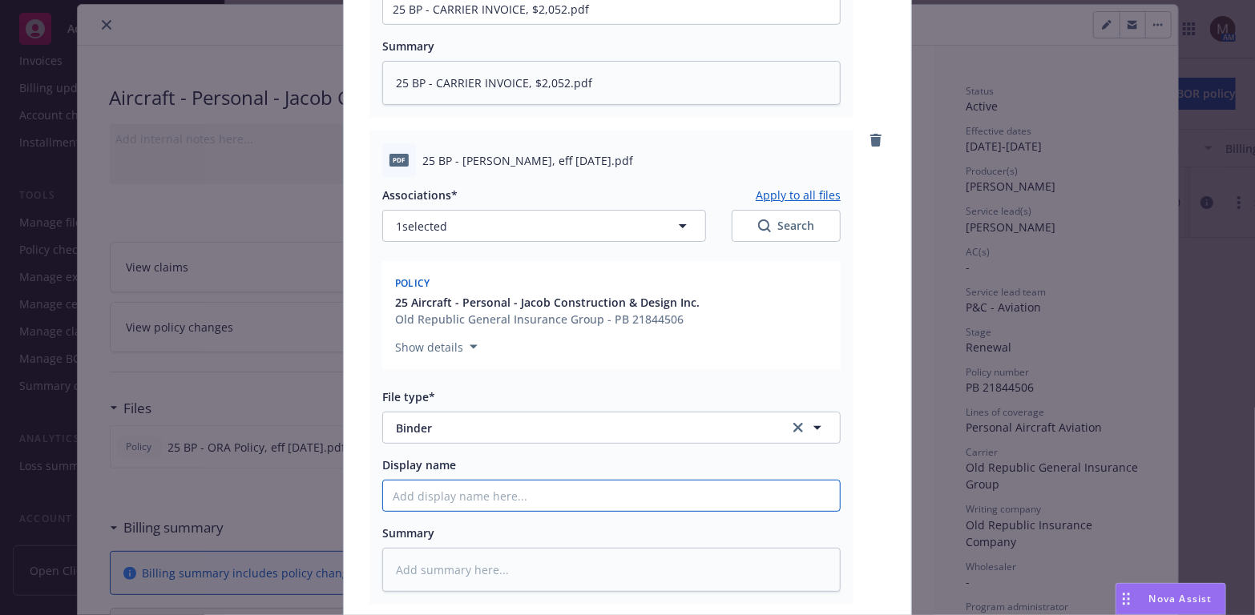
type textarea "x"
type input "f 25 BP - [PERSON_NAME], eff [DATE].pdf"
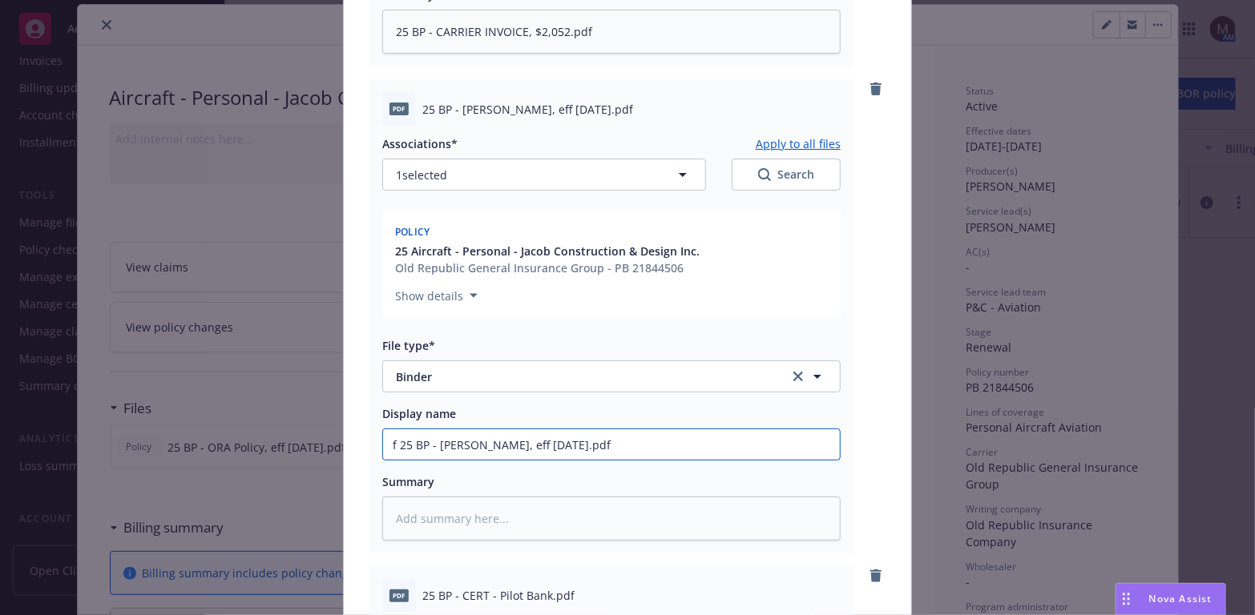
scroll to position [641, 0]
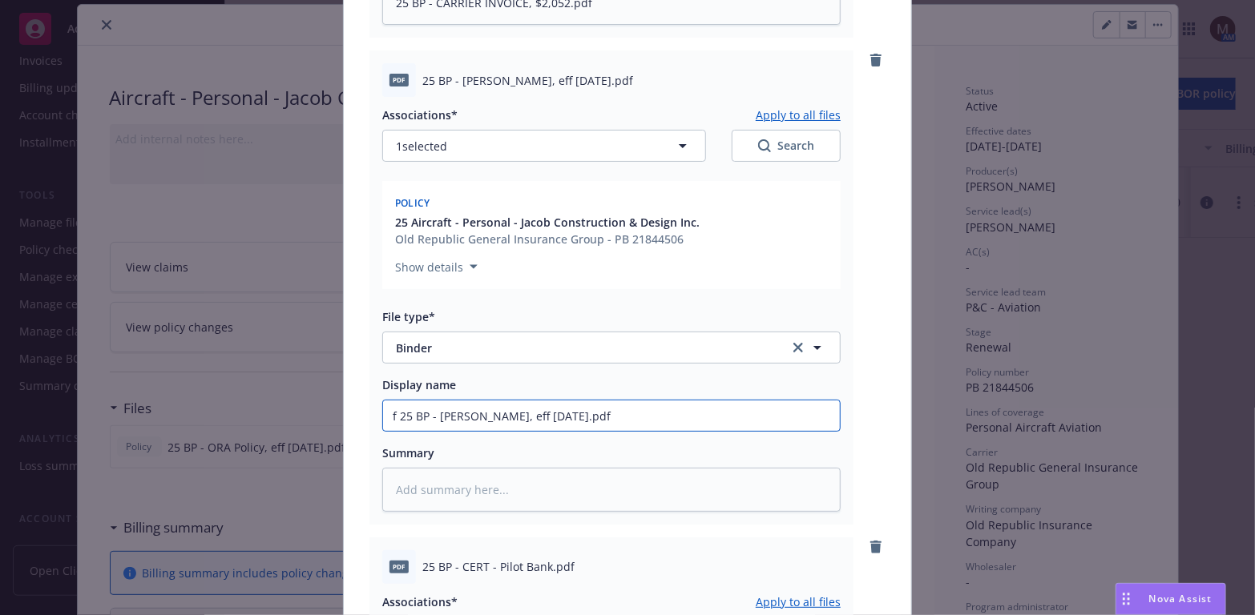
drag, startPoint x: 389, startPoint y: 416, endPoint x: 375, endPoint y: 415, distance: 14.4
click at [383, 416] on input "f 25 BP - [PERSON_NAME], eff [DATE].pdf" at bounding box center [611, 416] width 457 height 30
type textarea "x"
type input "25 BP - [PERSON_NAME], eff [DATE].pdf"
click at [396, 472] on textarea at bounding box center [611, 490] width 458 height 44
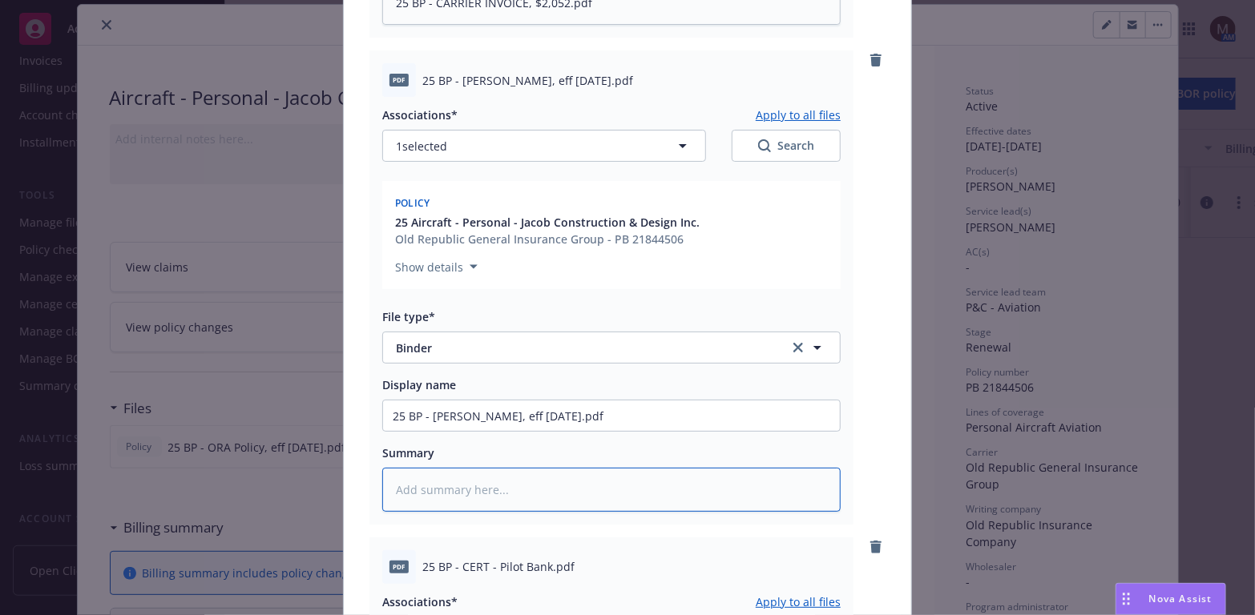
paste textarea "f 25 BP - [PERSON_NAME], eff [DATE].pdf"
type textarea "x"
type textarea "f 25 BP - [PERSON_NAME], eff [DATE].pdf"
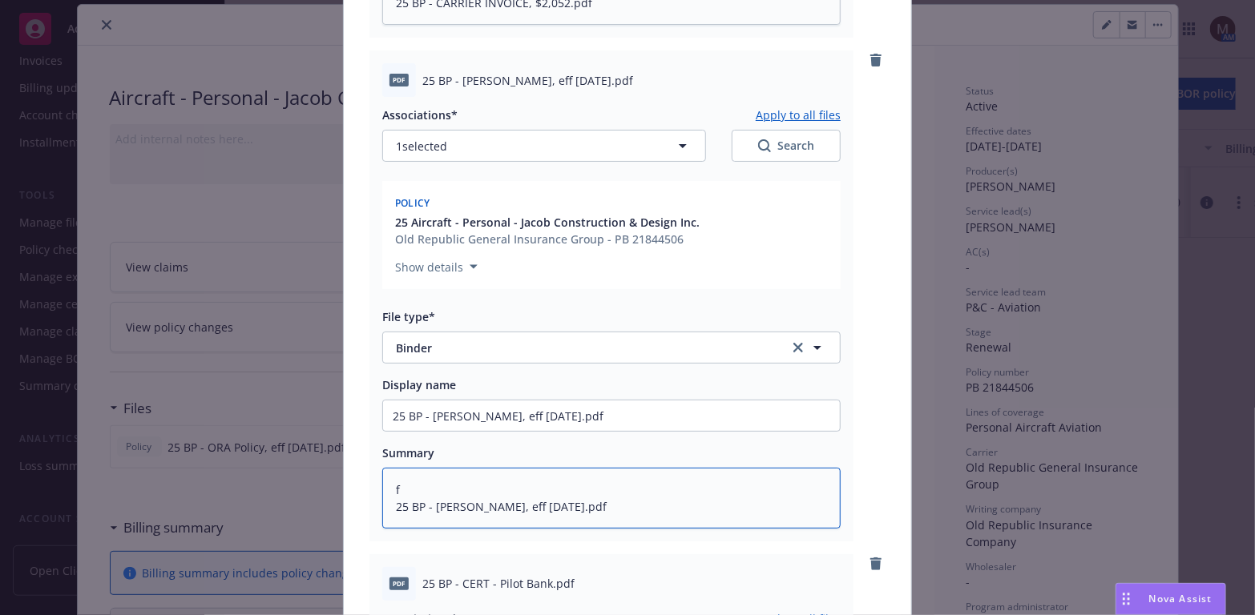
drag, startPoint x: 395, startPoint y: 490, endPoint x: 378, endPoint y: 490, distance: 16.8
click at [382, 490] on textarea "f 25 BP - [PERSON_NAME], eff [DATE].pdf" at bounding box center [611, 498] width 458 height 61
type textarea "x"
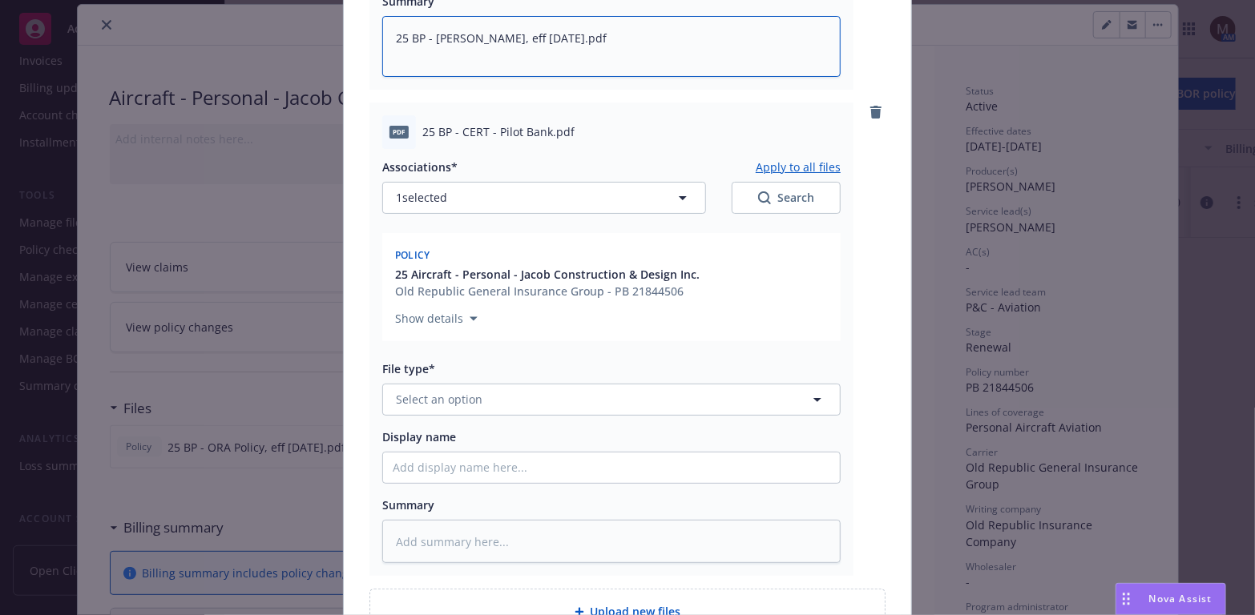
scroll to position [1122, 0]
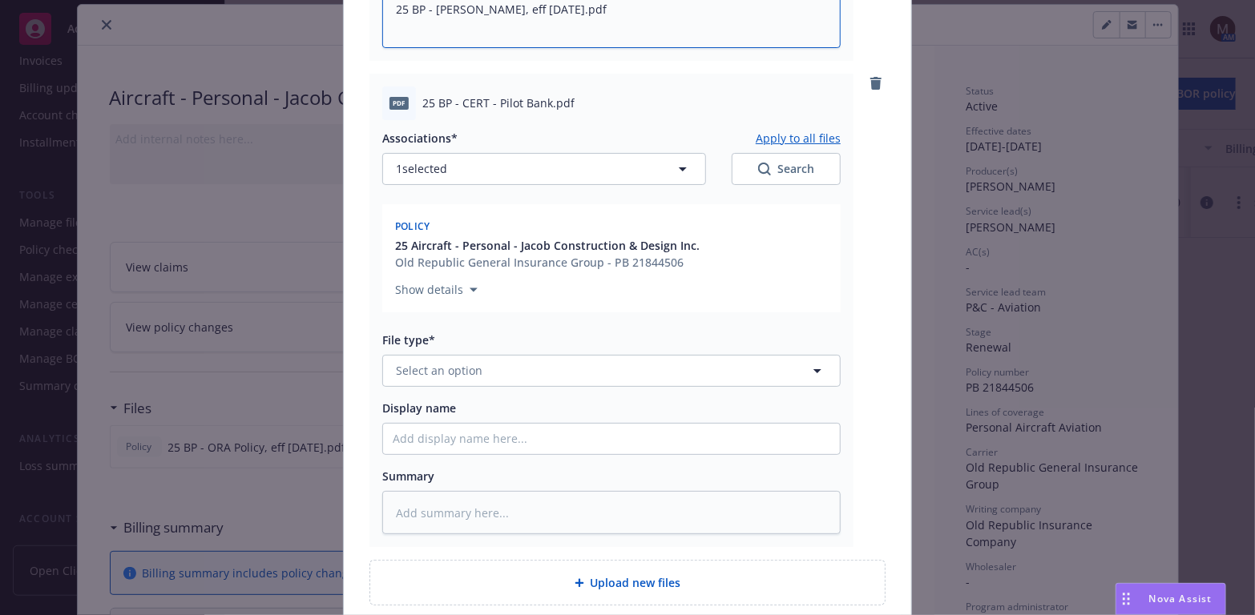
type textarea "25 BP - [PERSON_NAME], eff [DATE].pdf"
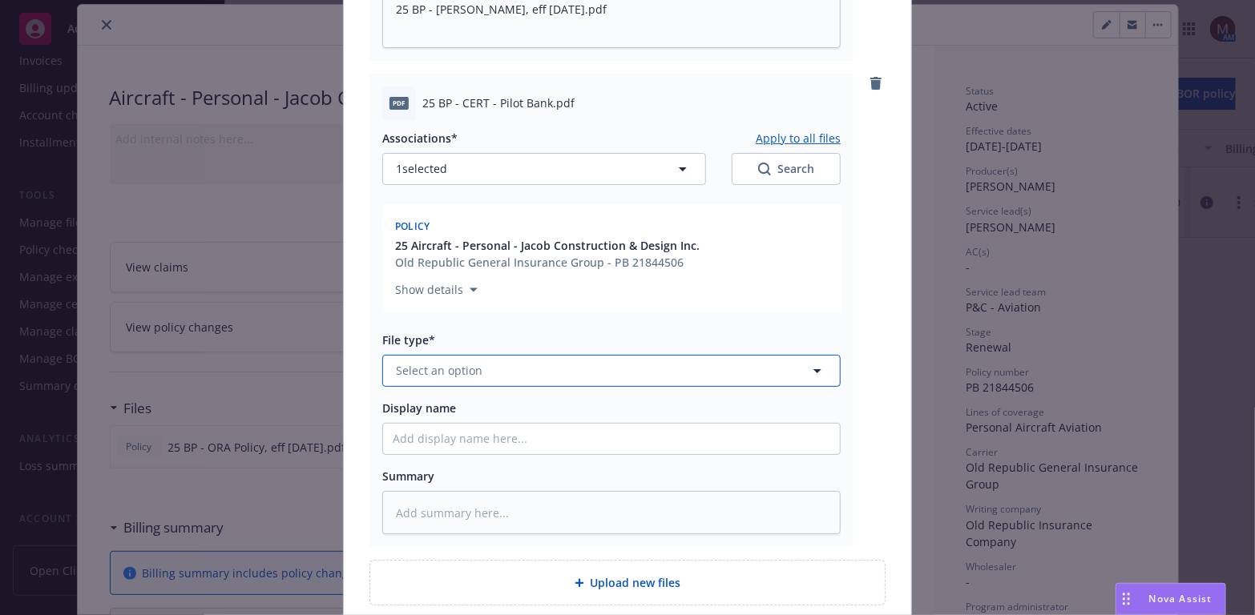
click at [811, 367] on icon "button" at bounding box center [817, 370] width 19 height 19
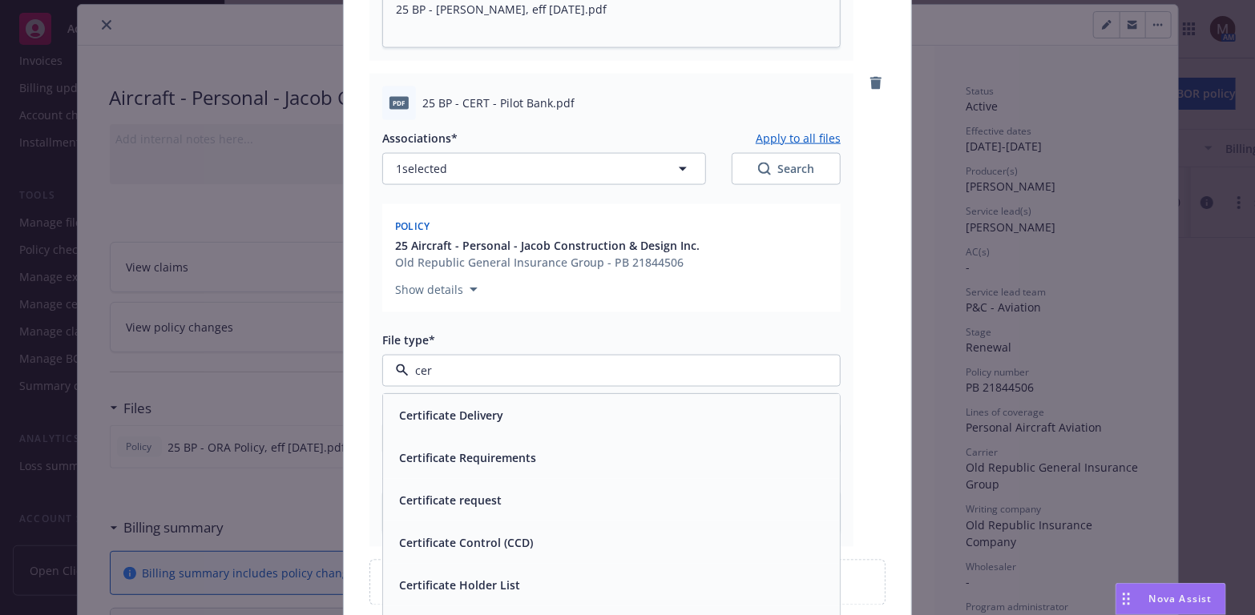
type input "cert"
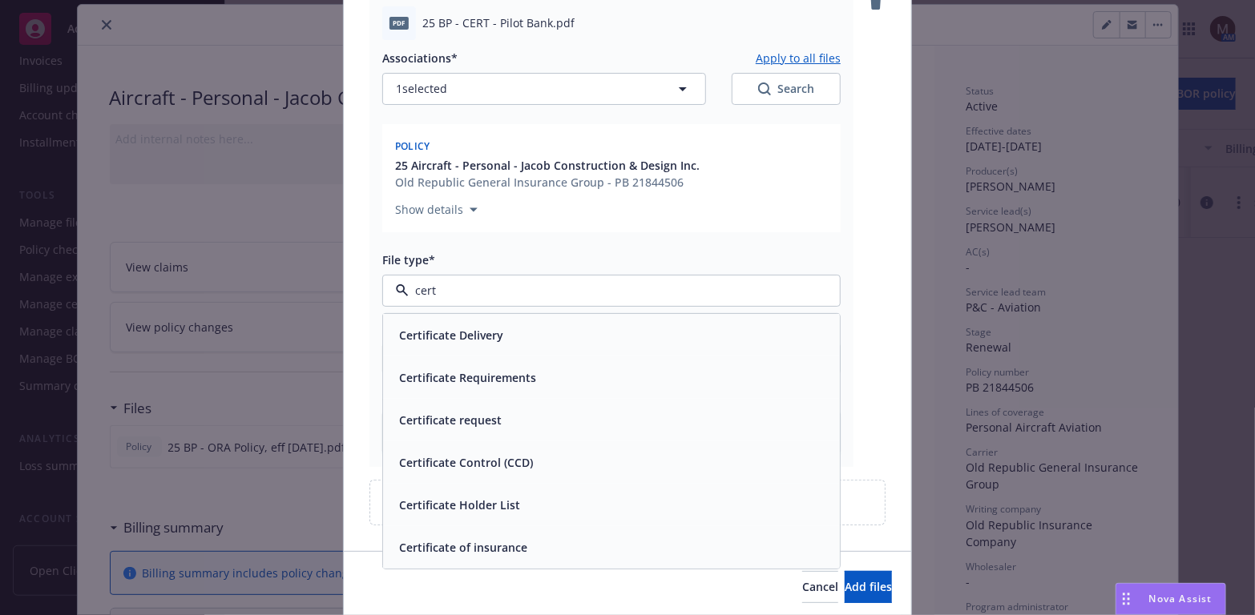
click at [564, 544] on div "Certificate of insurance" at bounding box center [612, 547] width 438 height 23
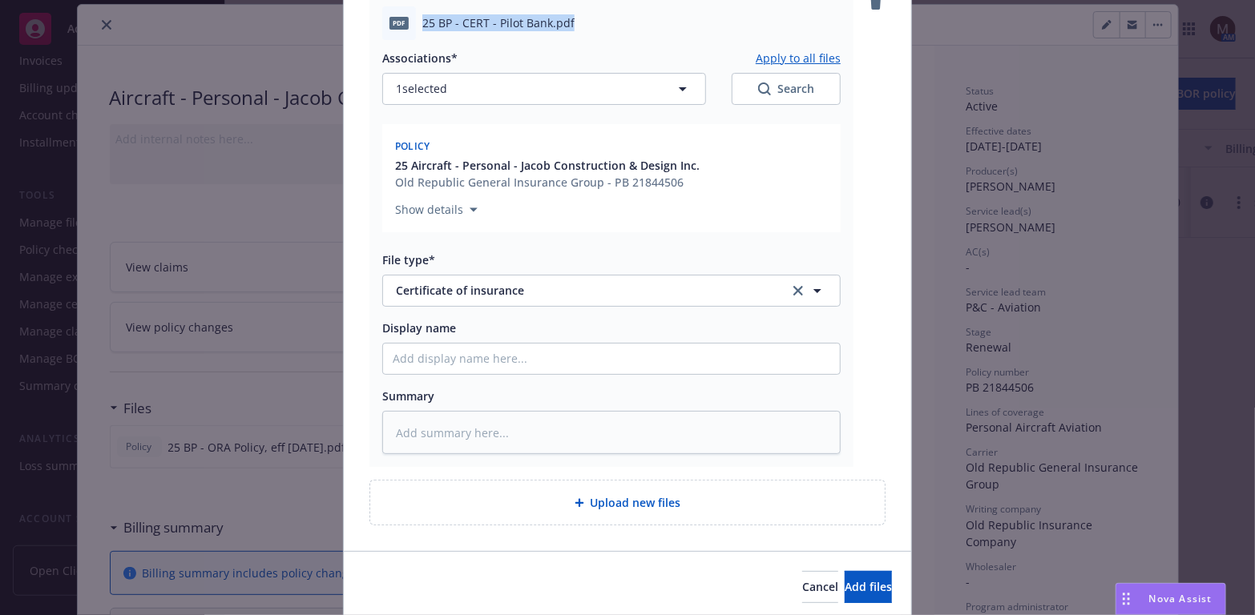
drag, startPoint x: 575, startPoint y: 25, endPoint x: 419, endPoint y: 30, distance: 156.3
click at [422, 30] on div "25 BP - CERT - Pilot Bank.pdf" at bounding box center [631, 22] width 418 height 17
copy span "25 BP - CERT - Pilot Bank.pdf"
click at [408, 356] on input "Display name" at bounding box center [611, 359] width 457 height 30
paste input "25 BP - CERT - Pilot Bank.pdf"
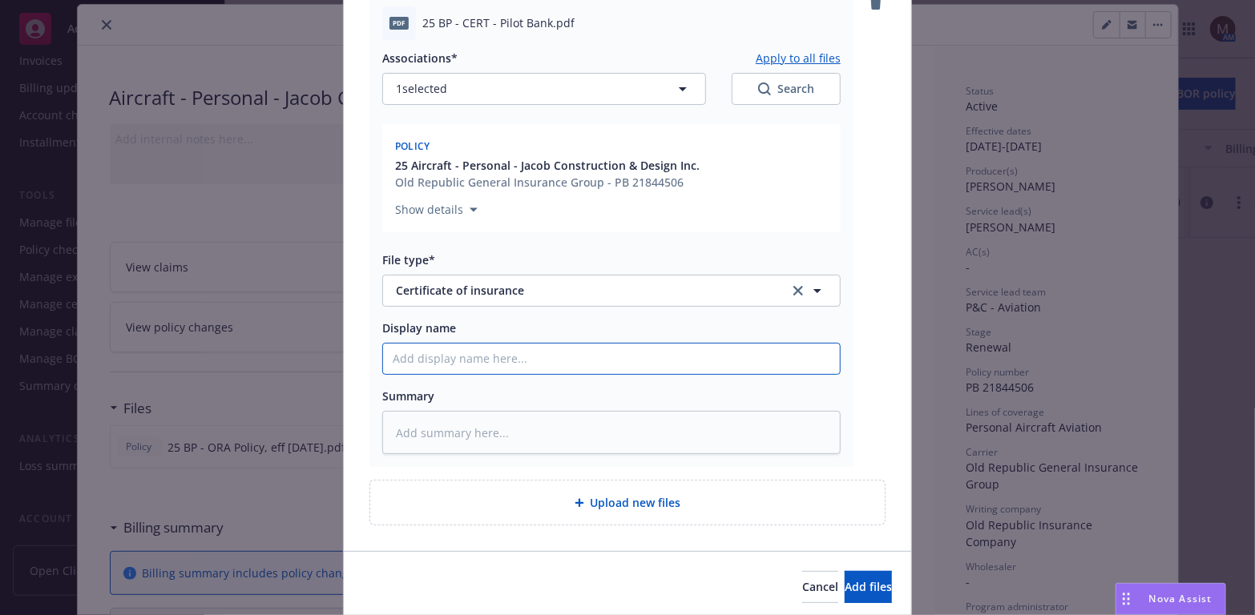
type textarea "x"
type input "25 BP - CERT - Pilot Bank.pdf"
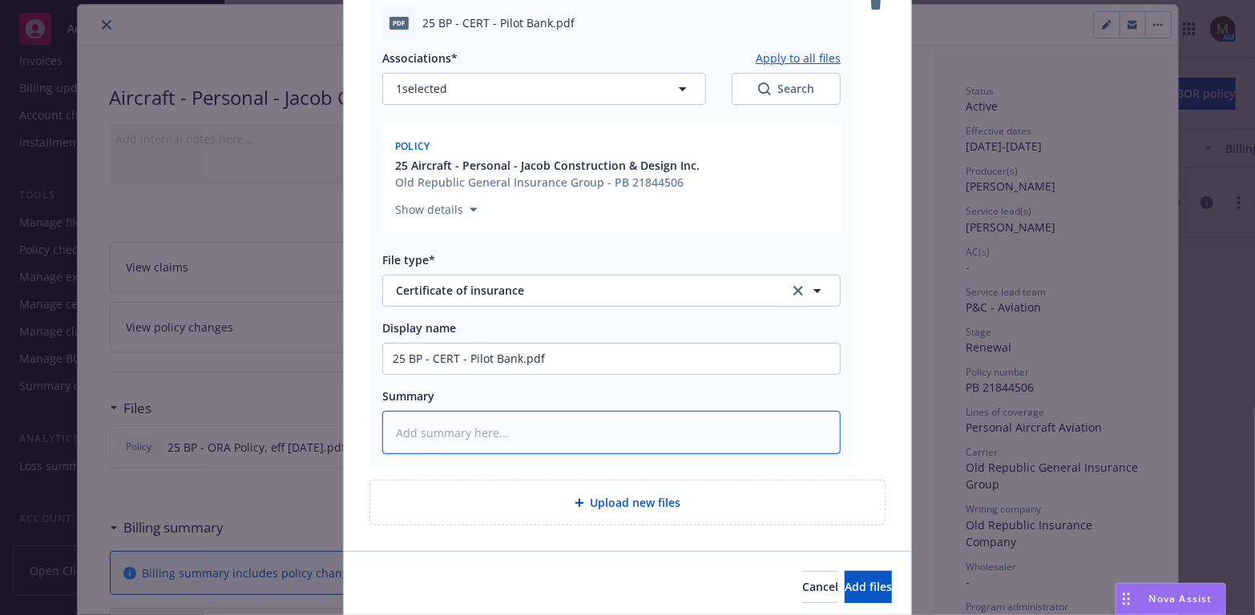
click at [406, 421] on textarea at bounding box center [611, 433] width 458 height 44
paste textarea "25 BP - CERT - Pilot Bank.pdf"
type textarea "x"
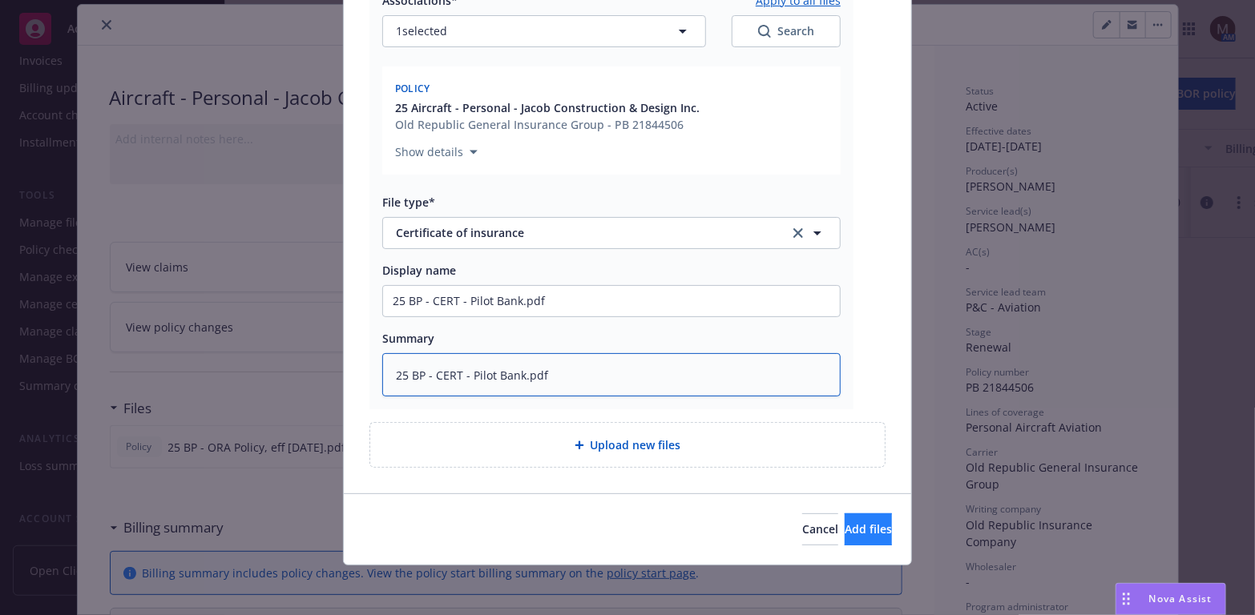
type textarea "25 BP - CERT - Pilot Bank.pdf"
click at [845, 522] on span "Add files" at bounding box center [868, 529] width 47 height 15
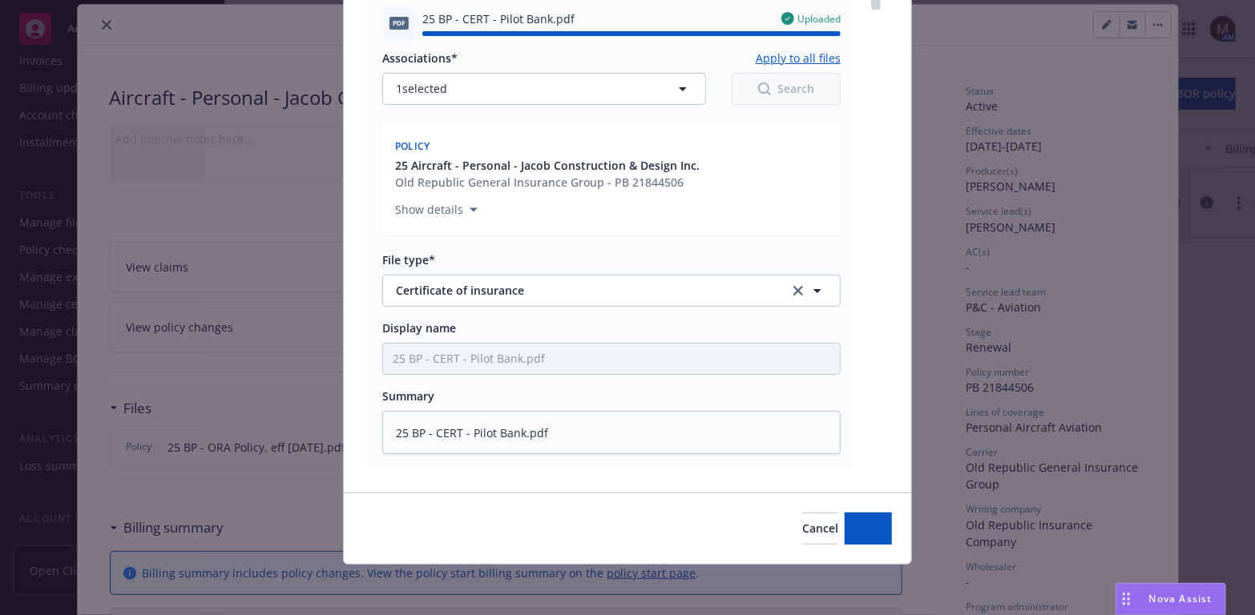
type textarea "x"
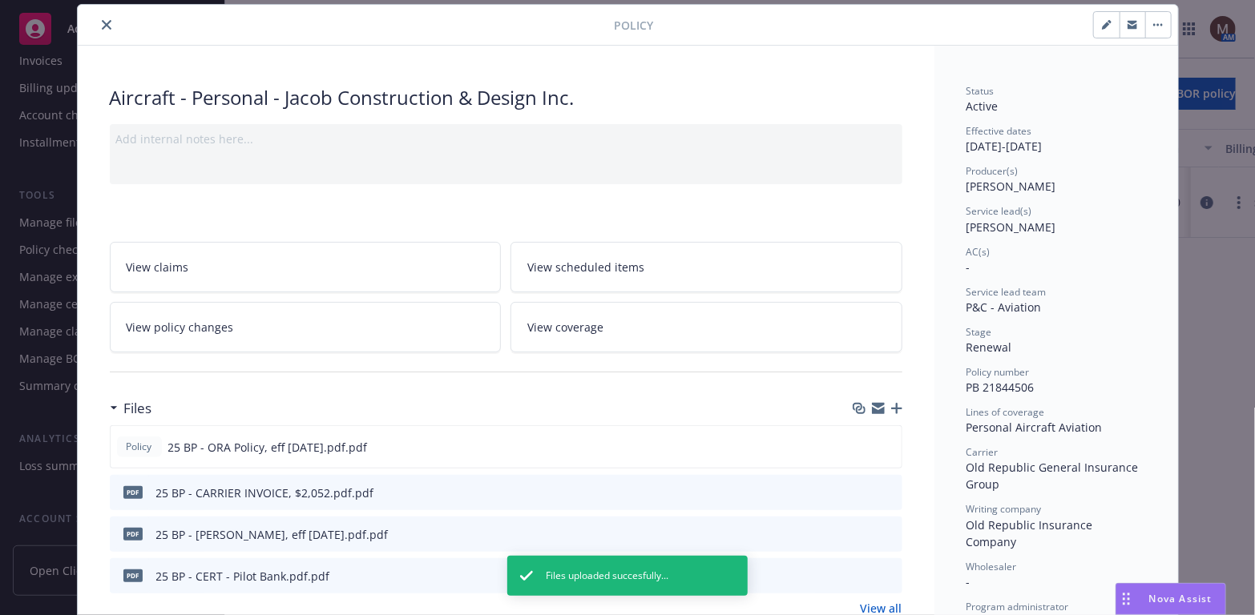
click at [103, 21] on icon "close" at bounding box center [107, 25] width 10 height 10
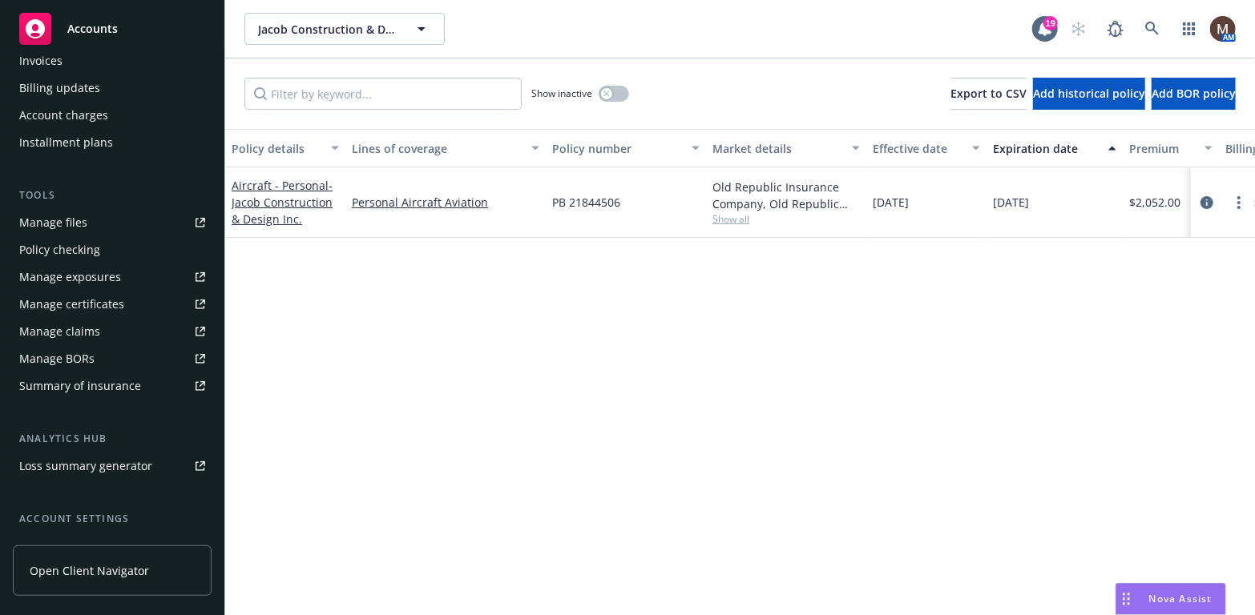
click at [71, 221] on div "Manage files" at bounding box center [53, 223] width 68 height 26
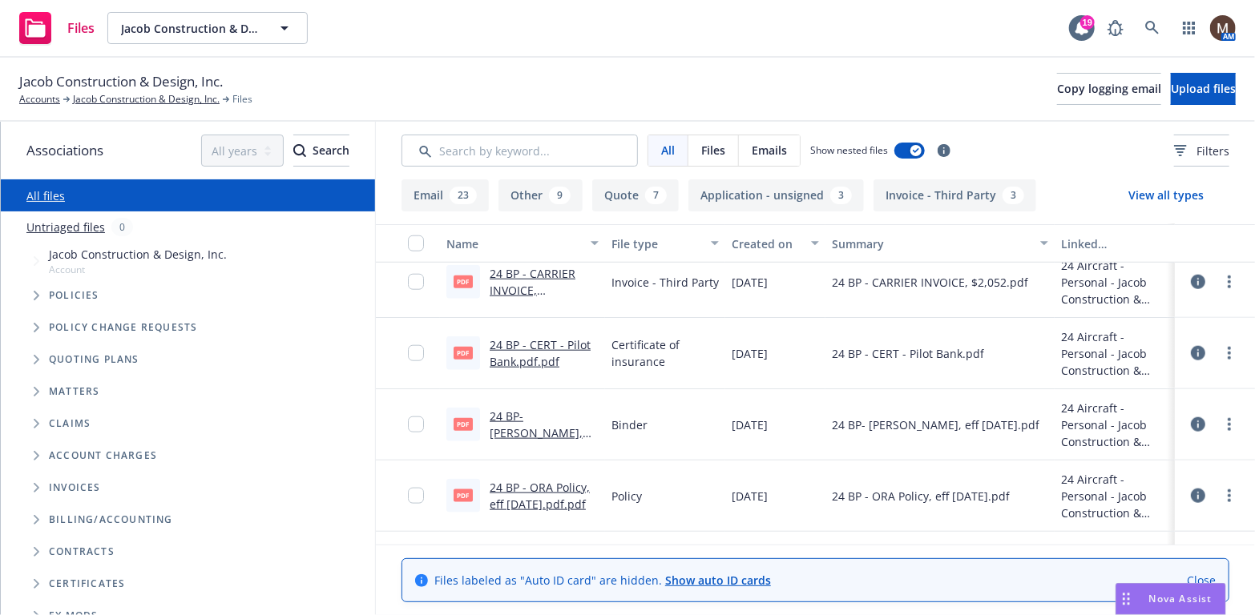
scroll to position [962, 0]
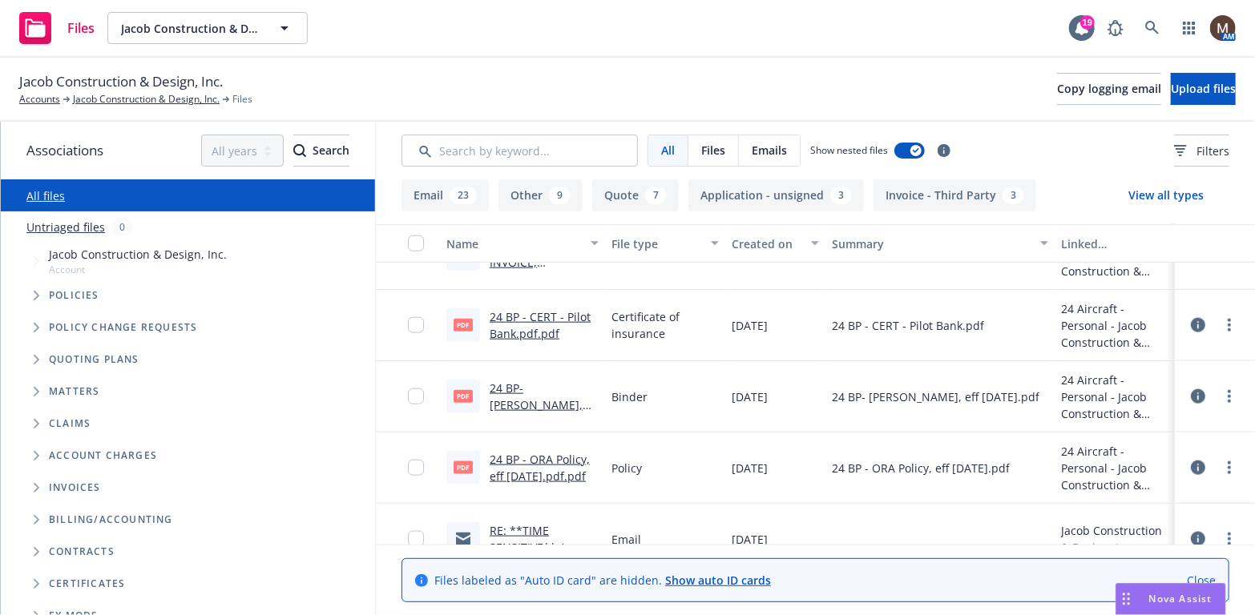
click at [530, 316] on link "24 BP - CERT - Pilot Bank.pdf.pdf" at bounding box center [540, 325] width 101 height 32
